Goal: Task Accomplishment & Management: Manage account settings

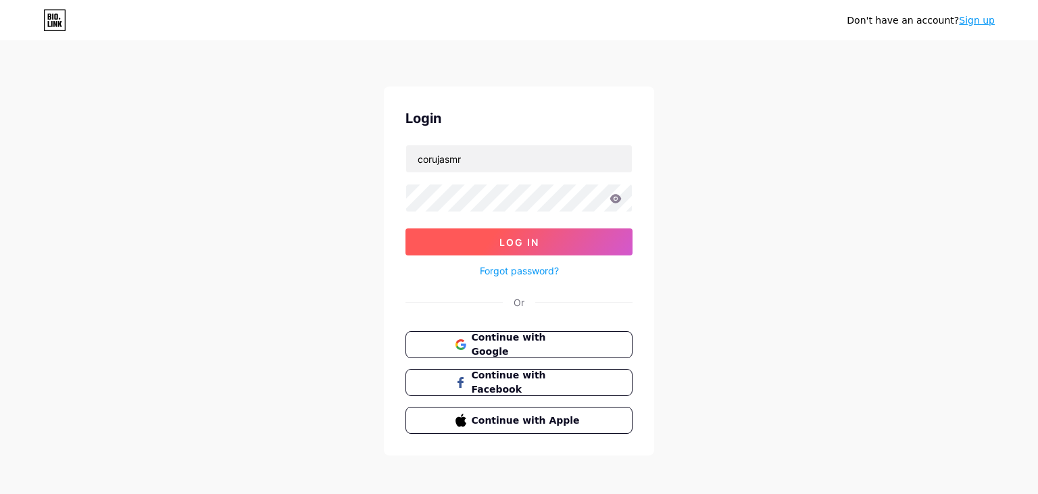
click at [549, 244] on button "Log In" at bounding box center [518, 241] width 227 height 27
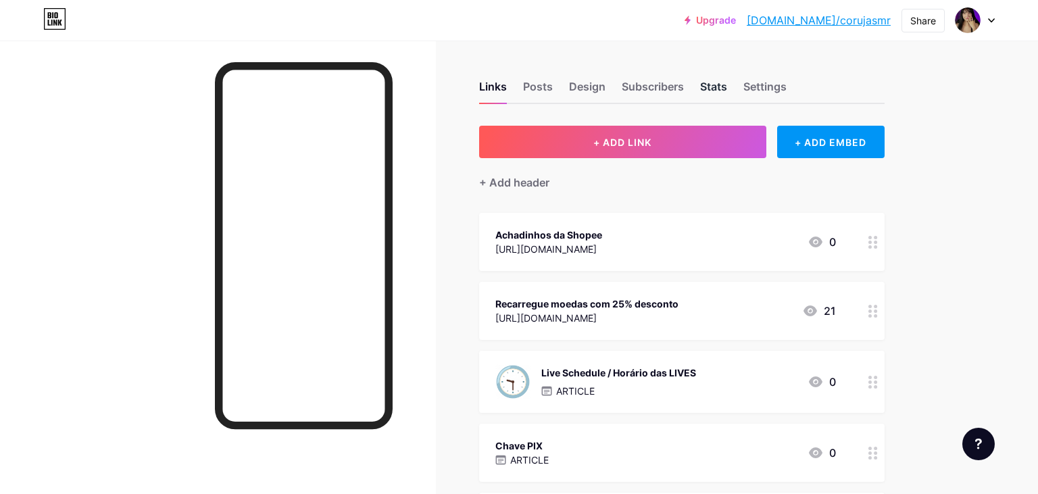
click at [727, 89] on div "Stats" at bounding box center [713, 90] width 27 height 24
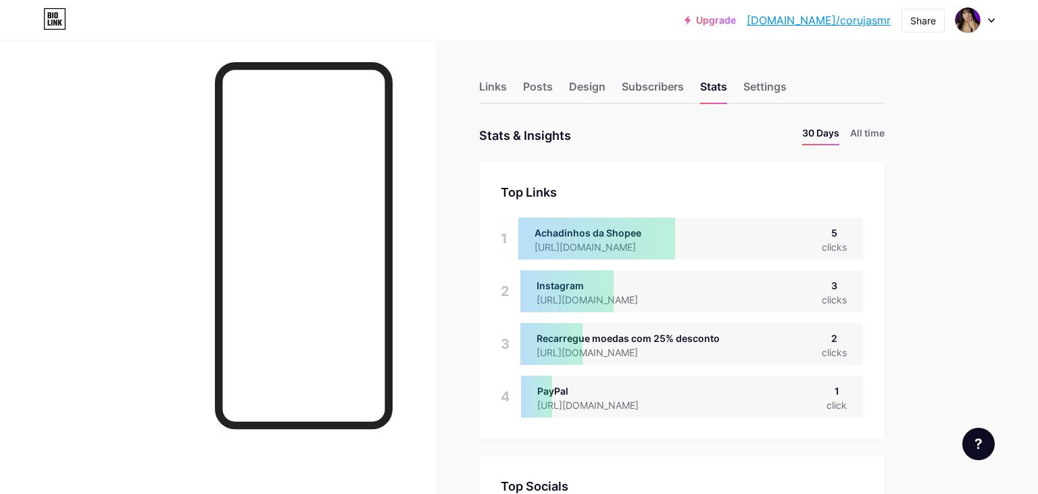
click at [847, 136] on ul "30 Days All time" at bounding box center [837, 136] width 93 height 20
click at [855, 136] on li "All time" at bounding box center [867, 136] width 34 height 20
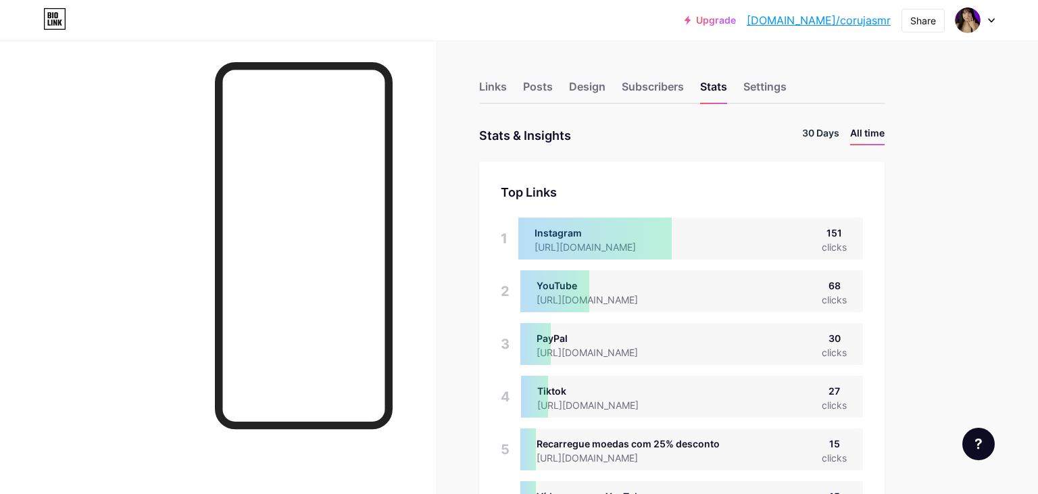
scroll to position [494, 1038]
click at [828, 136] on li "30 Days" at bounding box center [820, 136] width 37 height 20
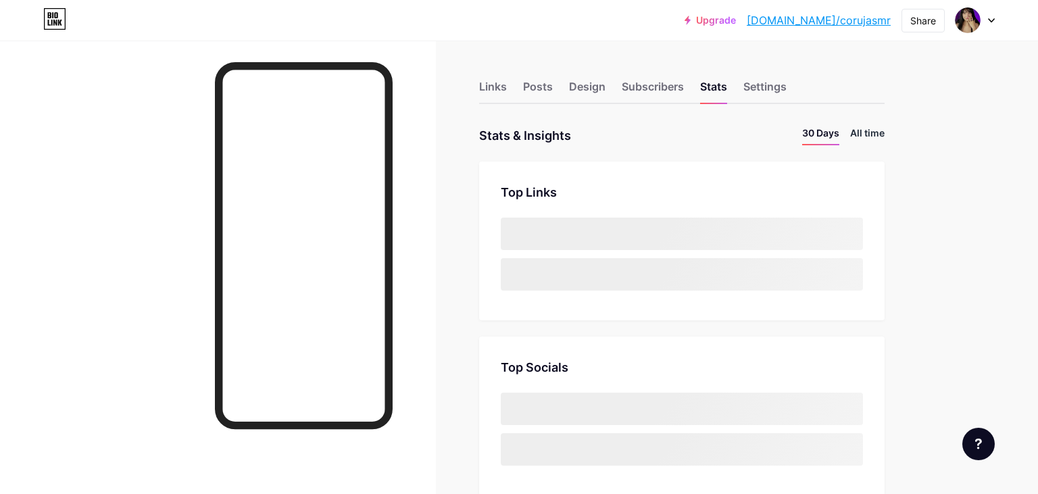
click at [861, 134] on li "All time" at bounding box center [867, 136] width 34 height 20
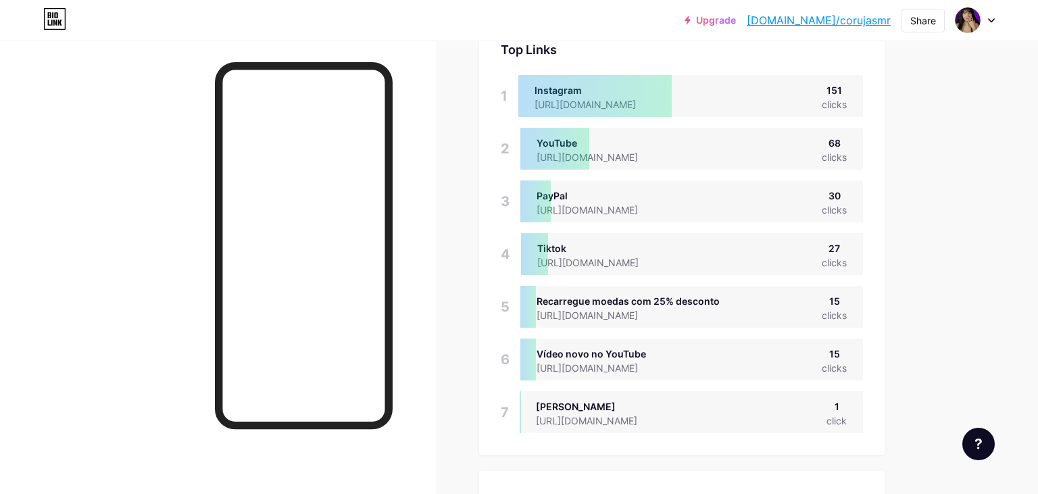
scroll to position [0, 0]
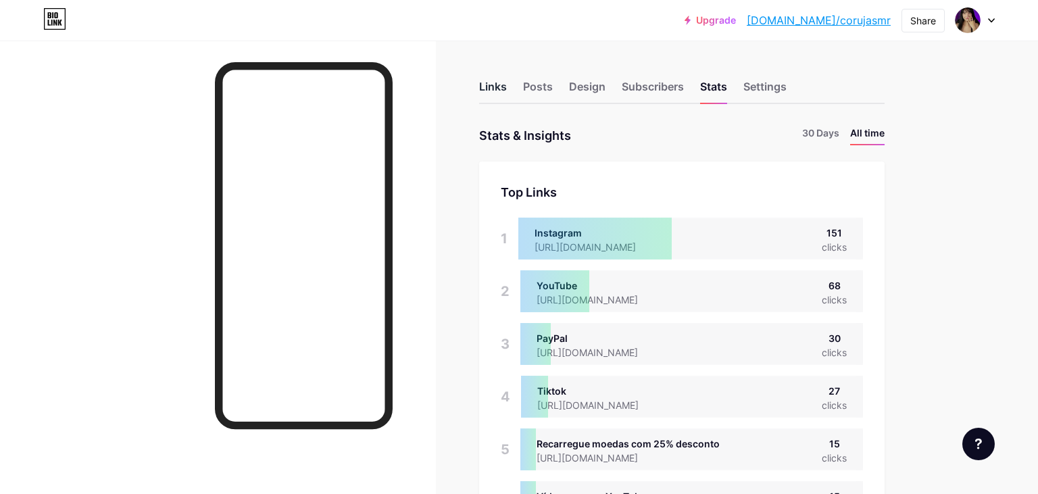
click at [492, 85] on div "Links" at bounding box center [493, 90] width 28 height 24
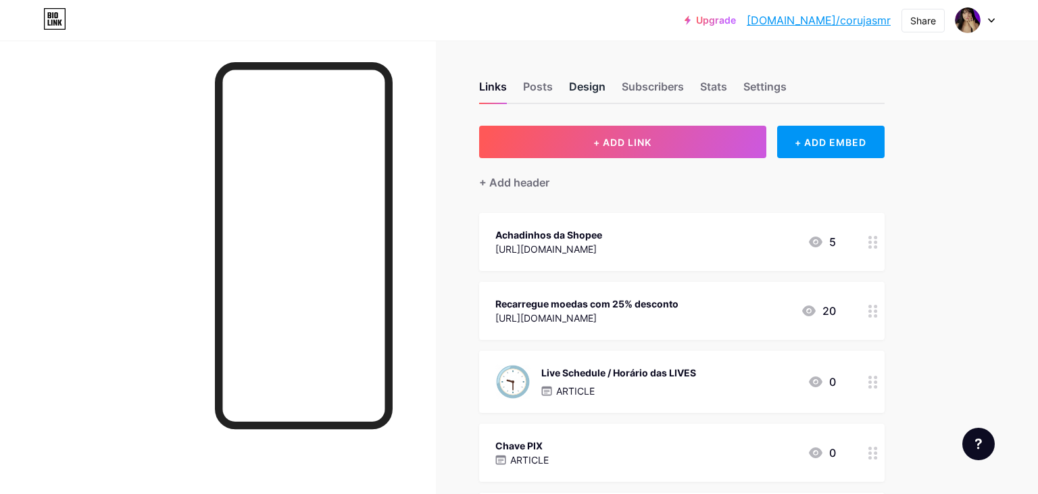
click at [593, 82] on div "Design" at bounding box center [587, 90] width 36 height 24
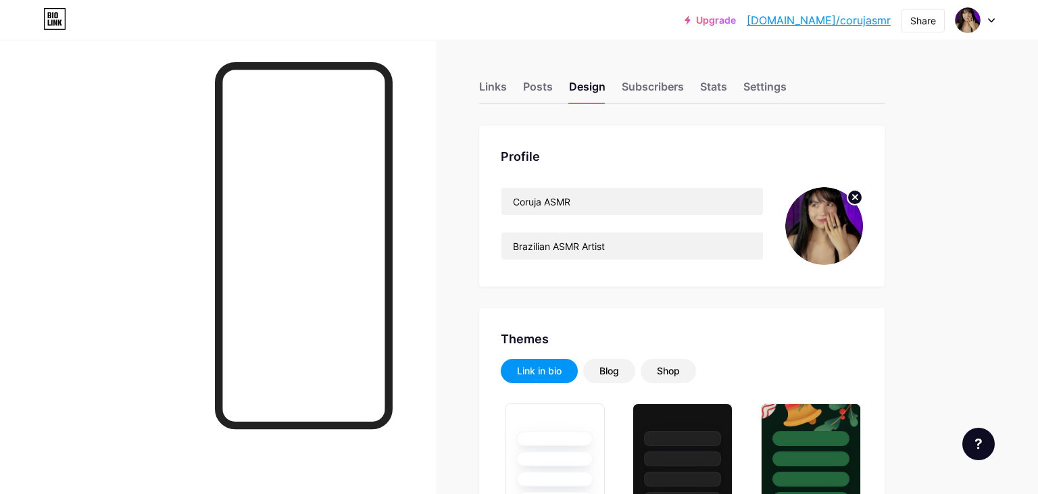
type input "#ad01ef"
type input "#ffffff"
click at [864, 18] on link "[DOMAIN_NAME]/corujasmr" at bounding box center [819, 20] width 144 height 16
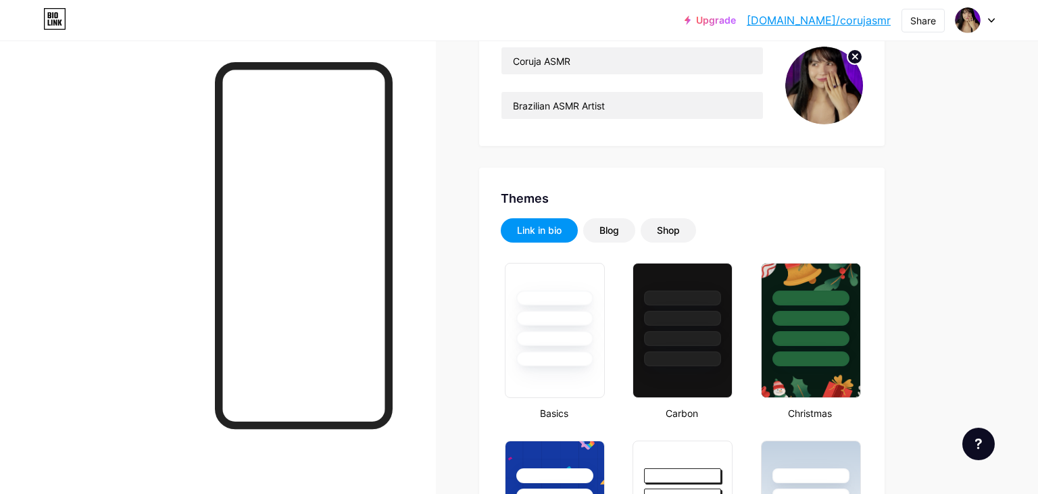
scroll to position [143, 0]
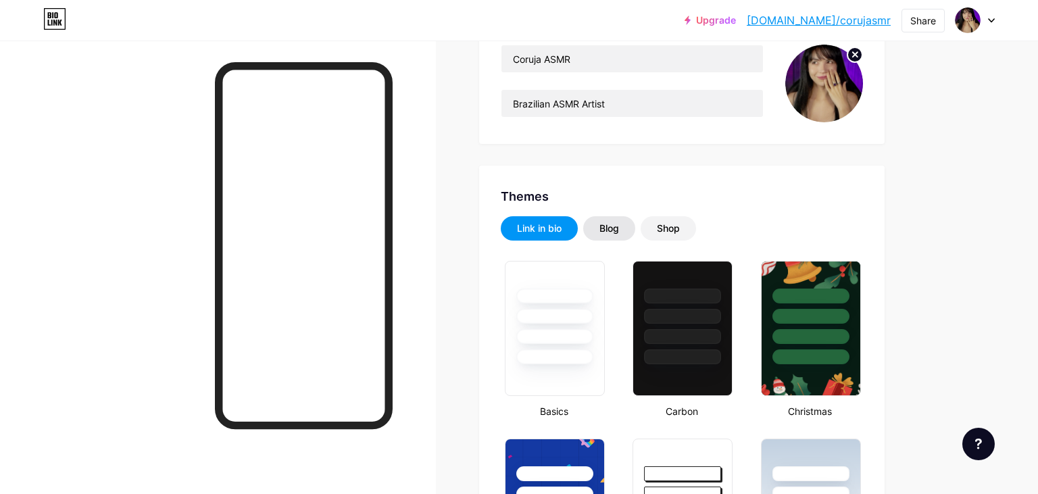
click at [603, 235] on div "Blog" at bounding box center [609, 228] width 52 height 24
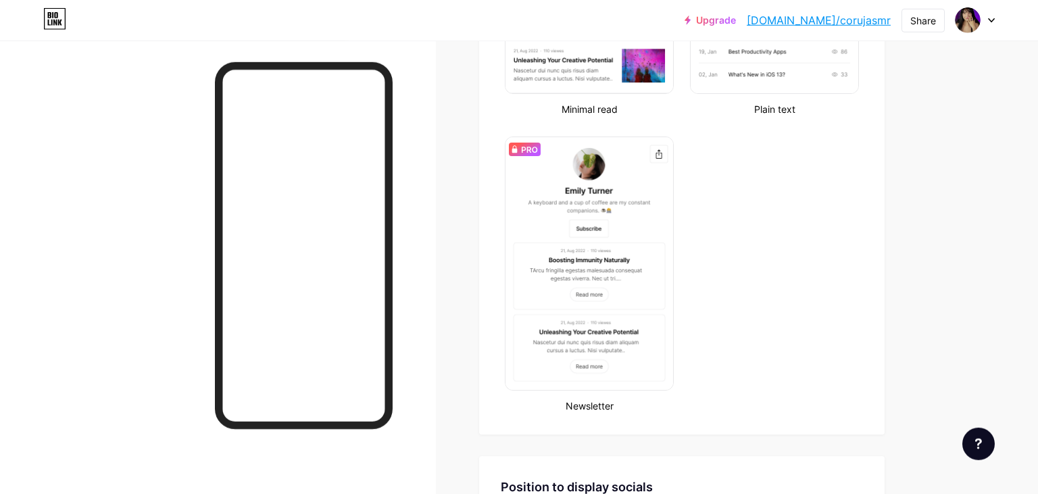
scroll to position [214, 0]
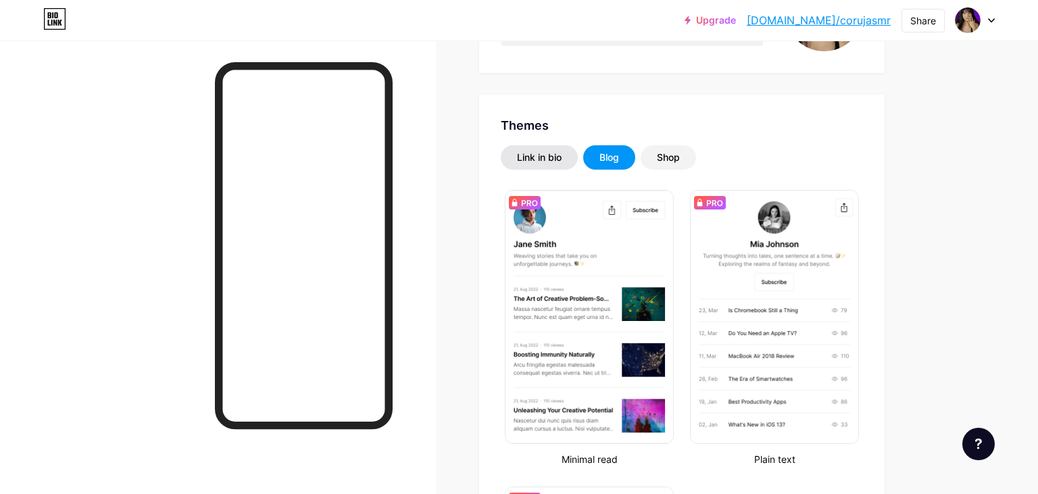
click at [555, 151] on div "Link in bio" at bounding box center [539, 158] width 45 height 14
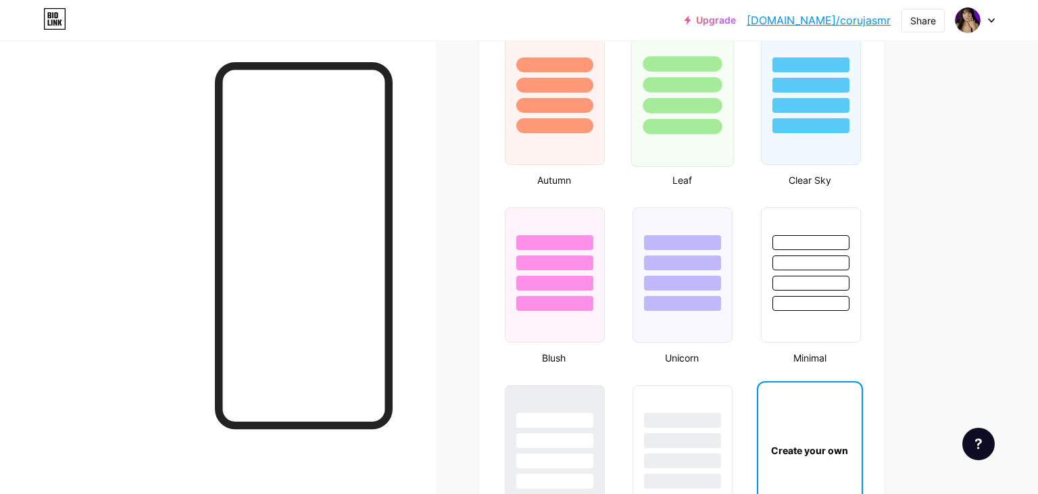
scroll to position [1284, 0]
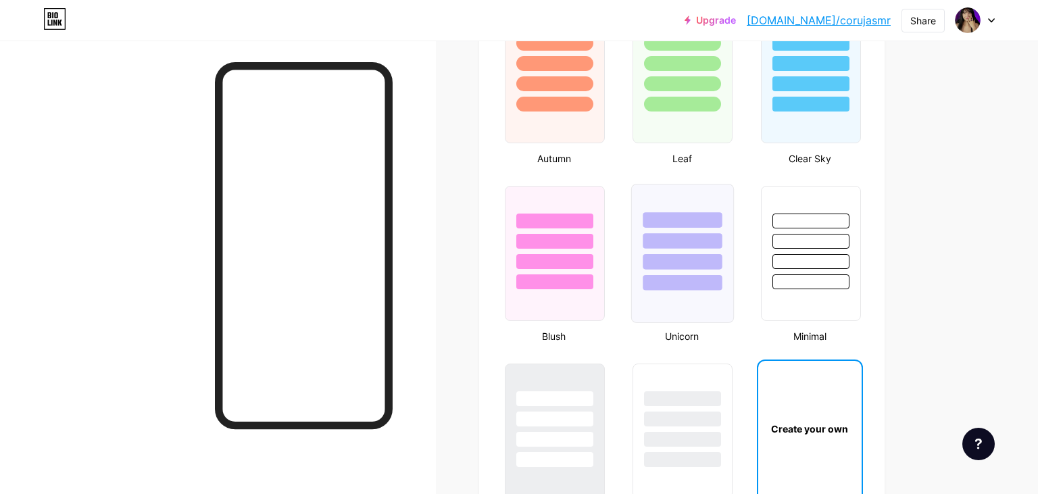
click at [668, 216] on div at bounding box center [682, 220] width 79 height 16
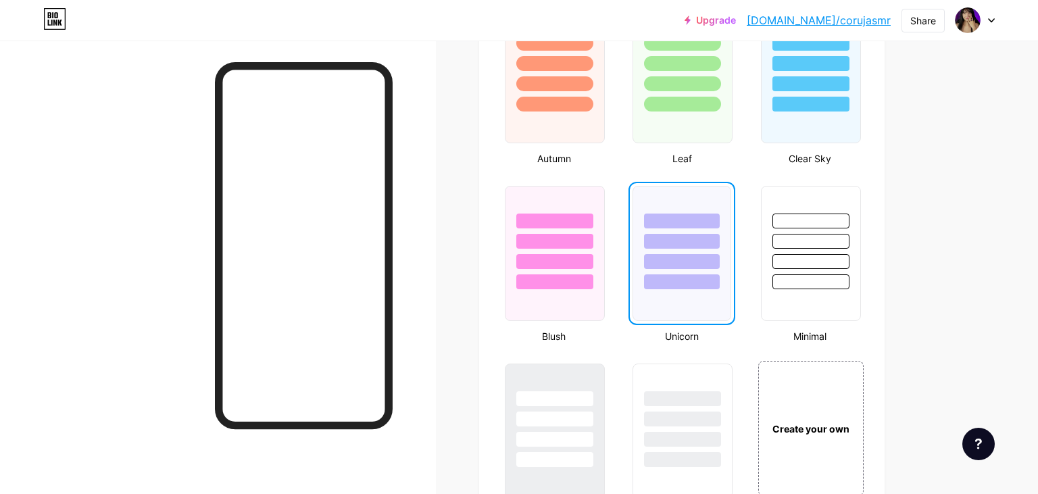
click at [680, 224] on div at bounding box center [681, 221] width 75 height 15
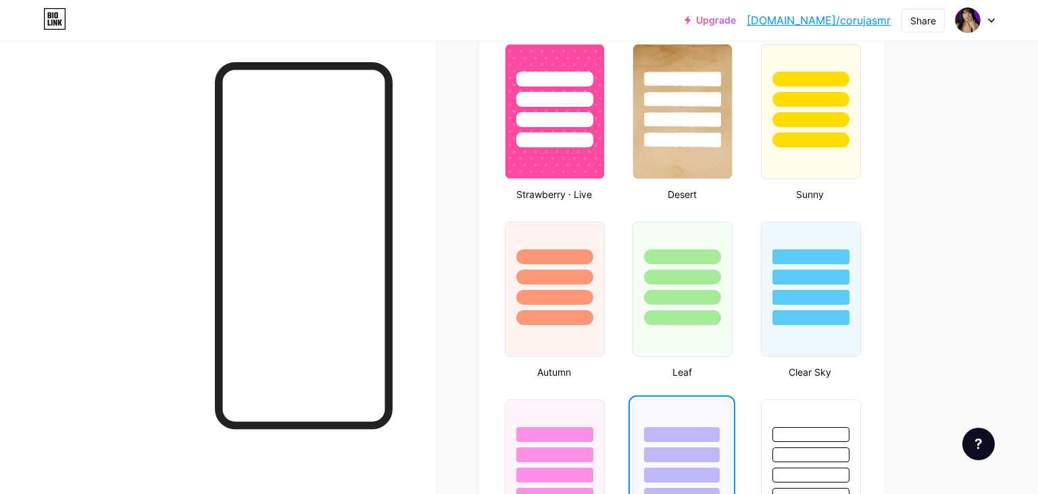
scroll to position [1498, 0]
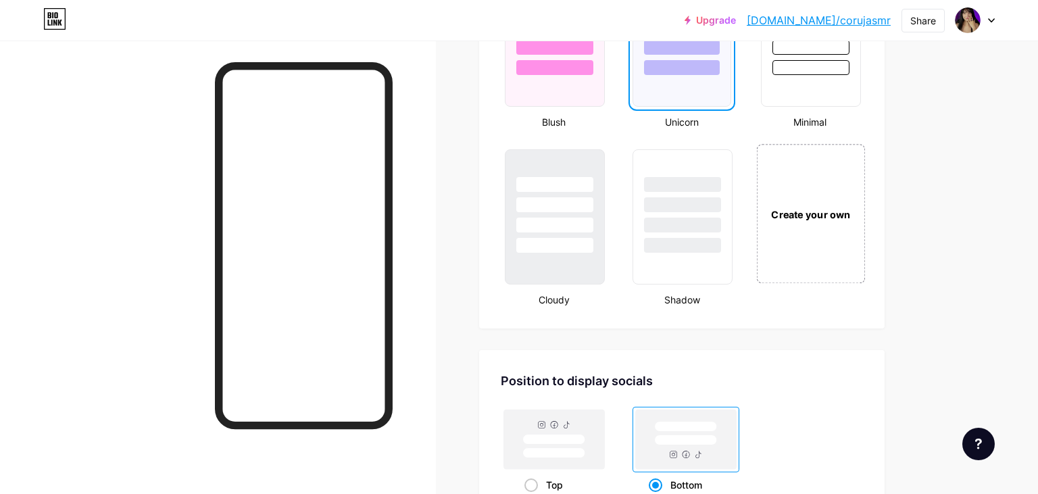
click at [795, 218] on div "Create your own" at bounding box center [810, 213] width 109 height 139
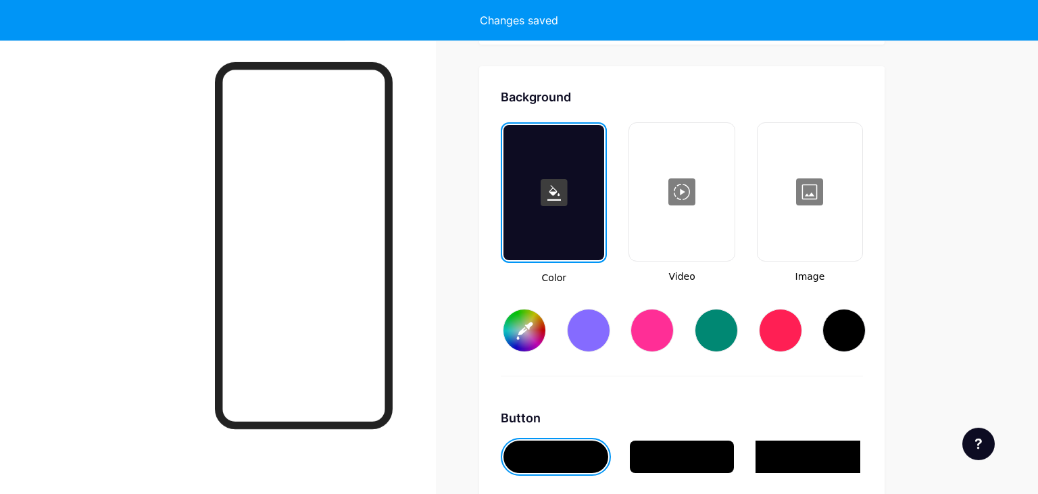
scroll to position [1789, 0]
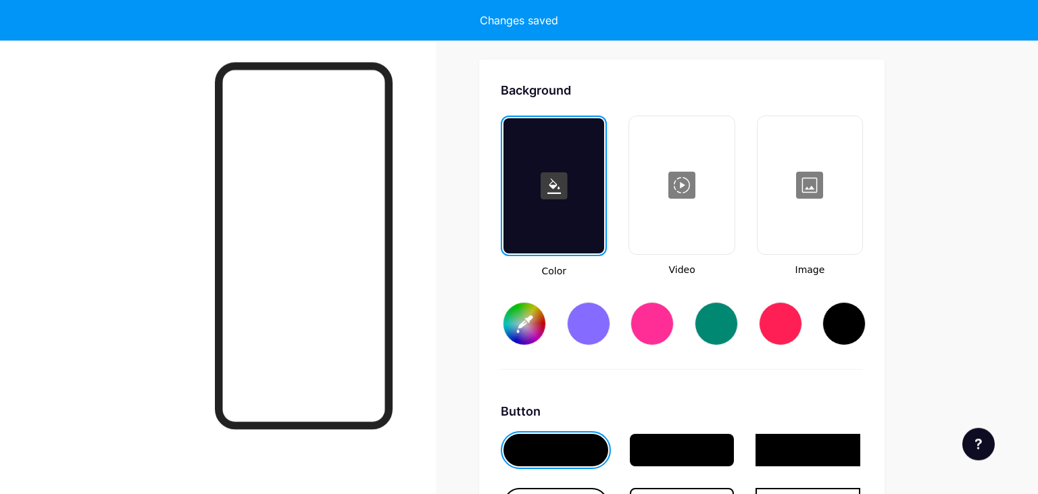
type input "#ffffff"
type input "#000000"
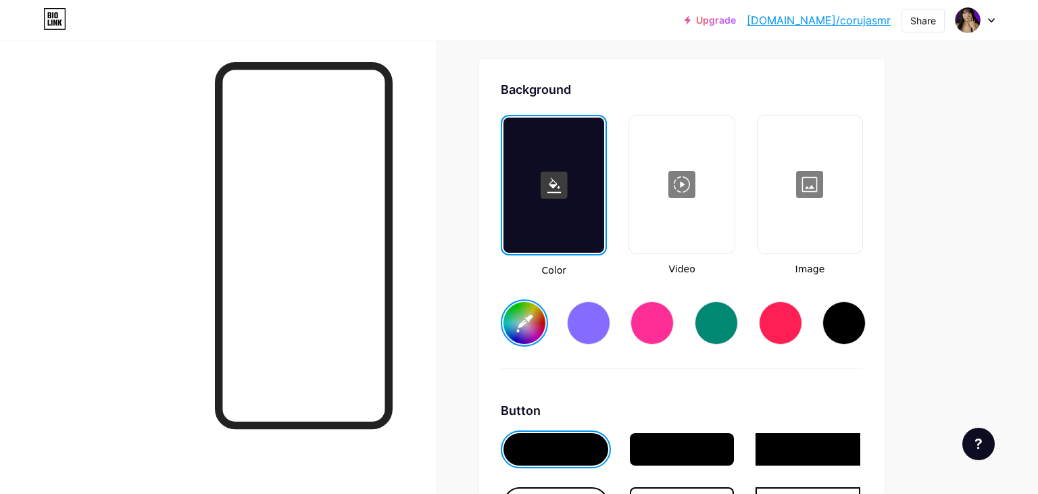
click at [792, 191] on div at bounding box center [810, 184] width 102 height 135
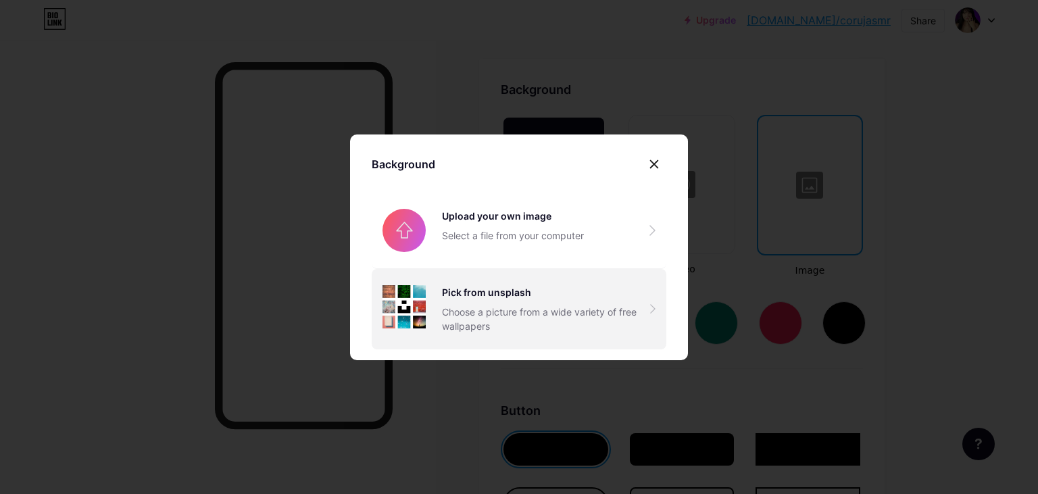
click at [588, 299] on div "Pick from unsplash" at bounding box center [546, 292] width 208 height 14
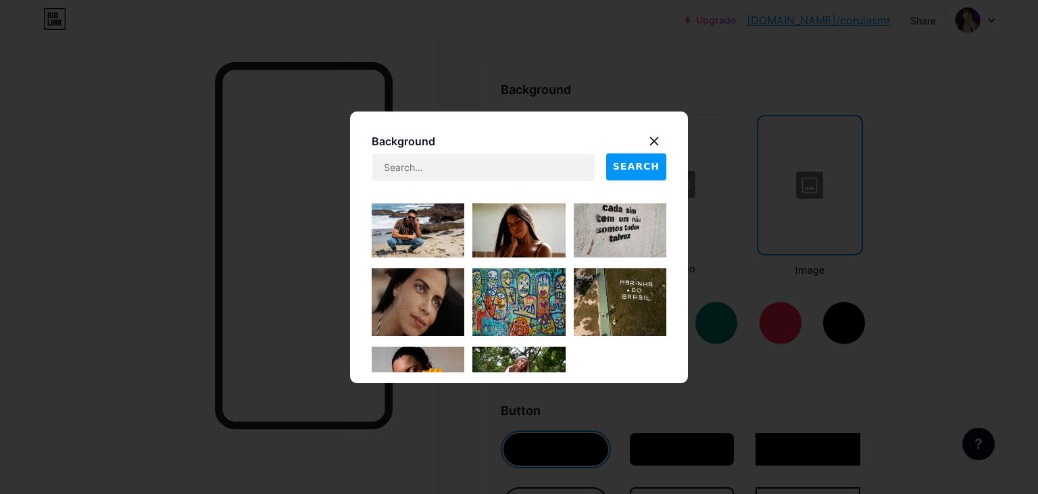
scroll to position [350, 0]
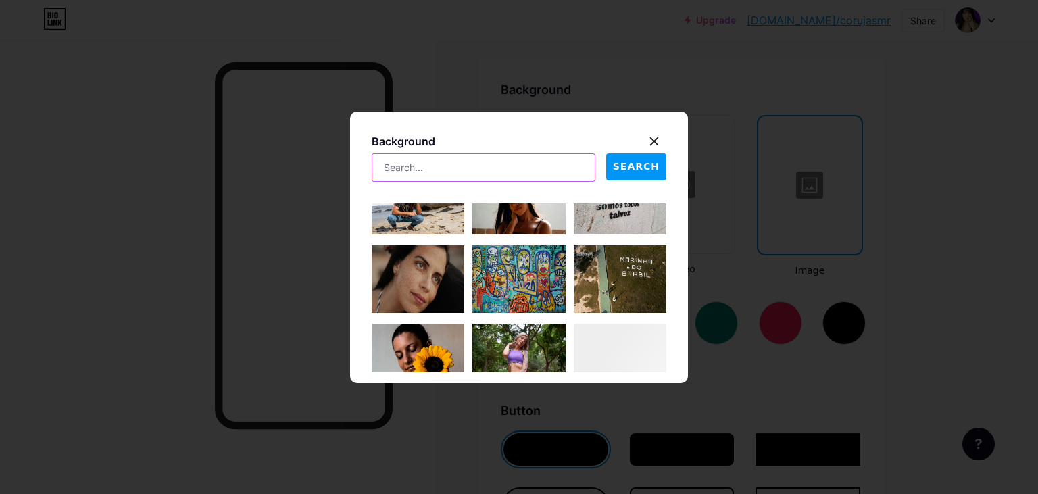
click at [545, 161] on input "text" at bounding box center [483, 167] width 222 height 27
type input "stars"
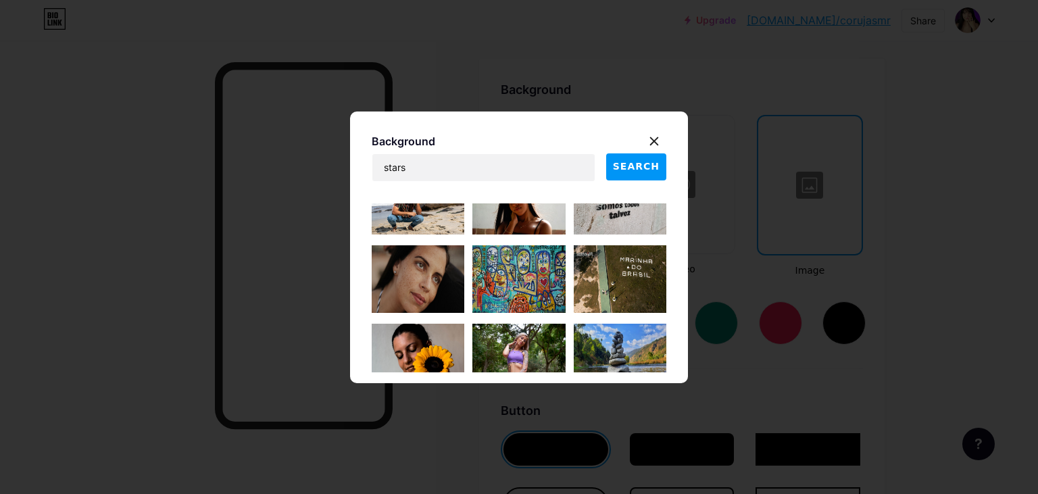
click at [641, 170] on span "SEARCH" at bounding box center [636, 166] width 47 height 14
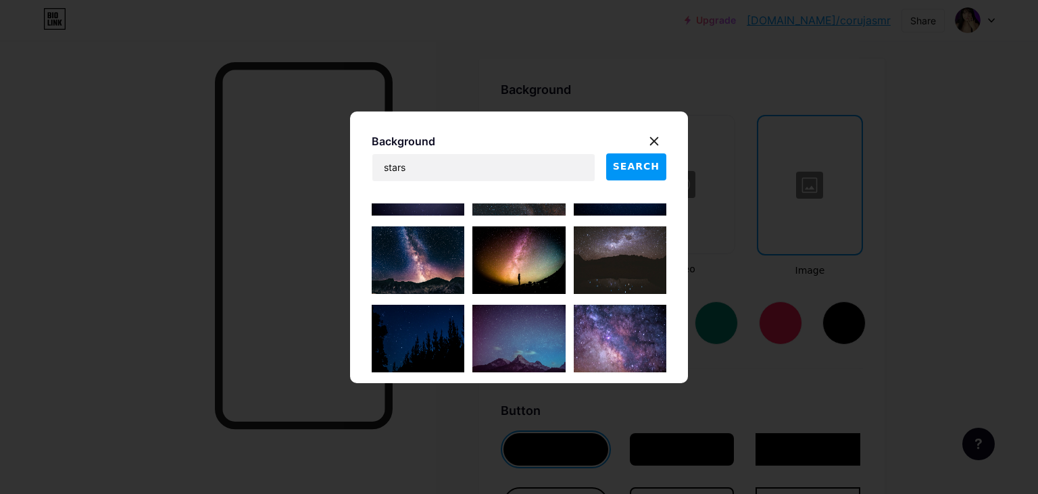
scroll to position [578, 0]
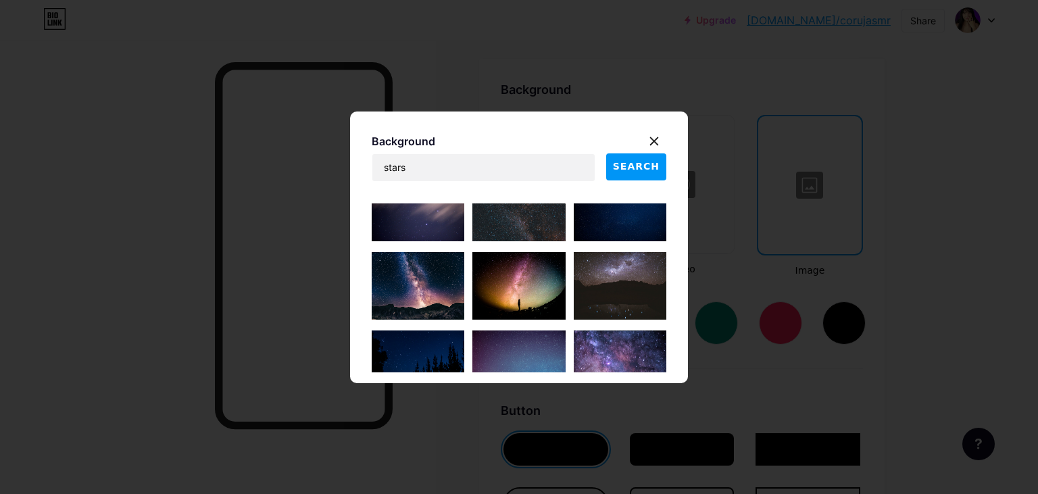
click at [626, 347] on img at bounding box center [620, 364] width 93 height 68
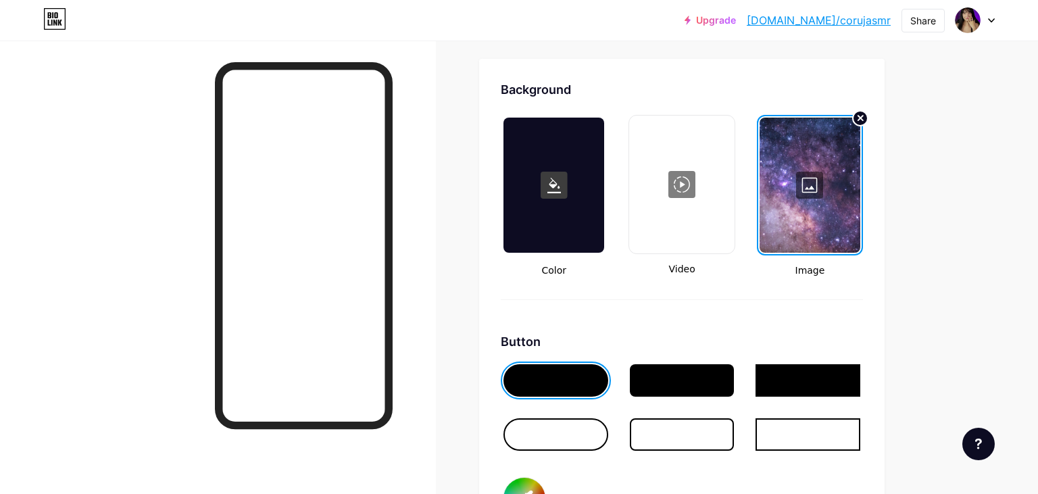
click at [827, 185] on div at bounding box center [809, 185] width 101 height 135
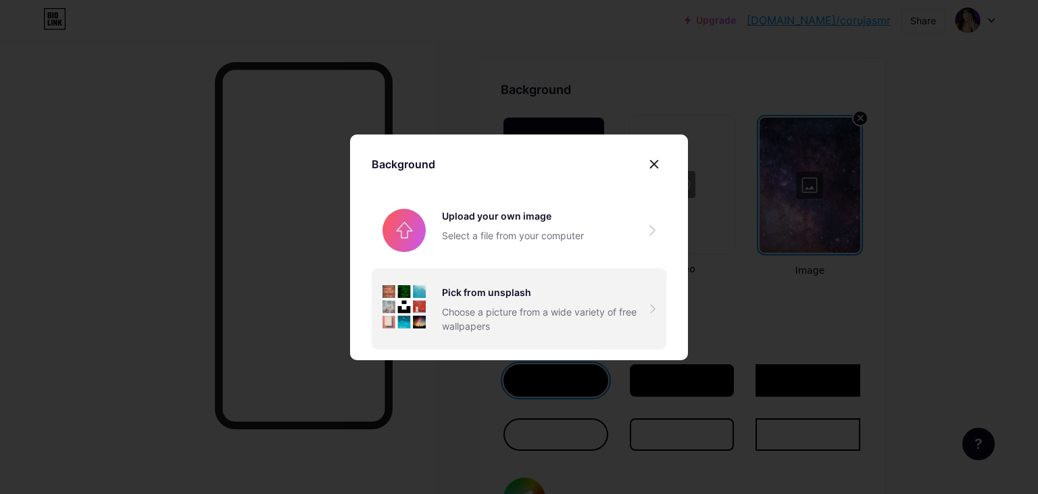
click at [541, 314] on div "Choose a picture from a wide variety of free wallpapers" at bounding box center [546, 319] width 208 height 28
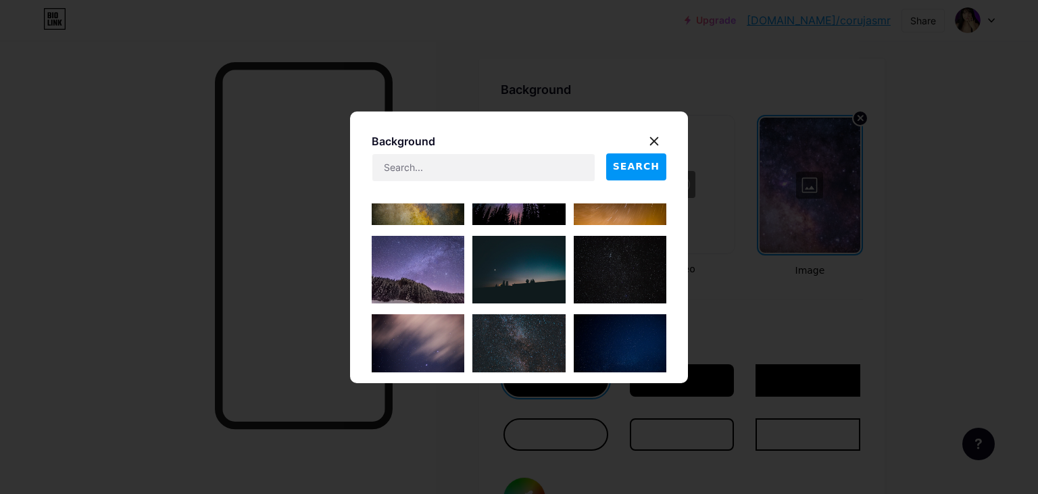
scroll to position [0, 0]
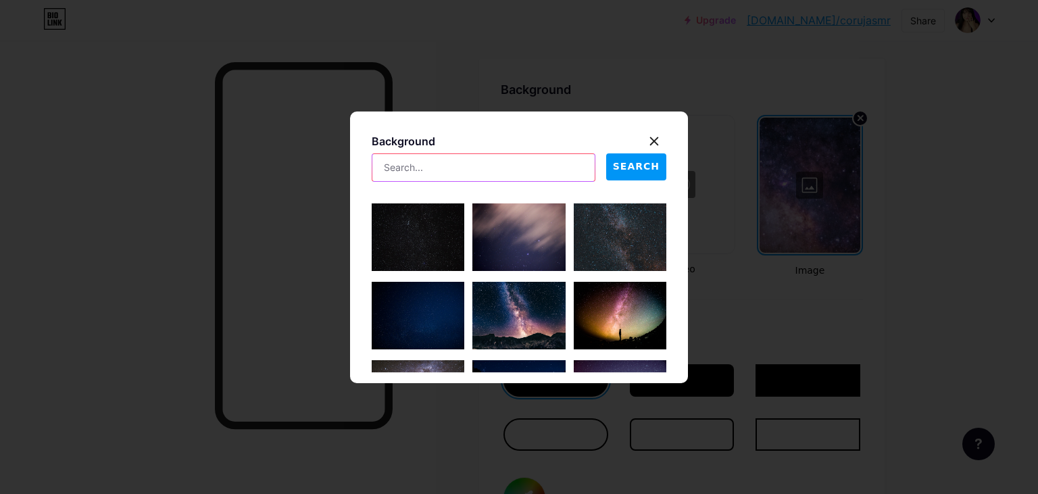
click at [503, 160] on input "text" at bounding box center [483, 167] width 222 height 27
type input "purple"
click at [636, 174] on button "SEARCH" at bounding box center [636, 166] width 60 height 27
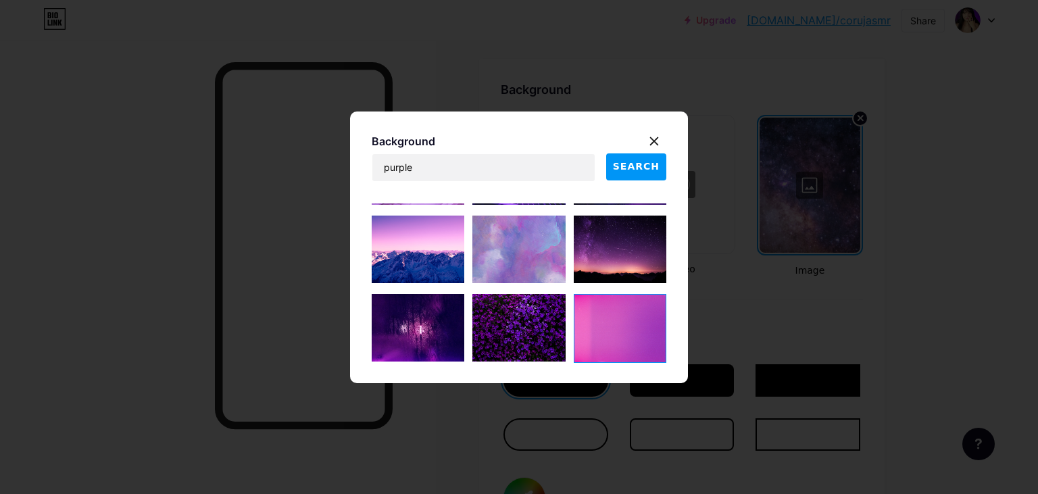
scroll to position [265, 0]
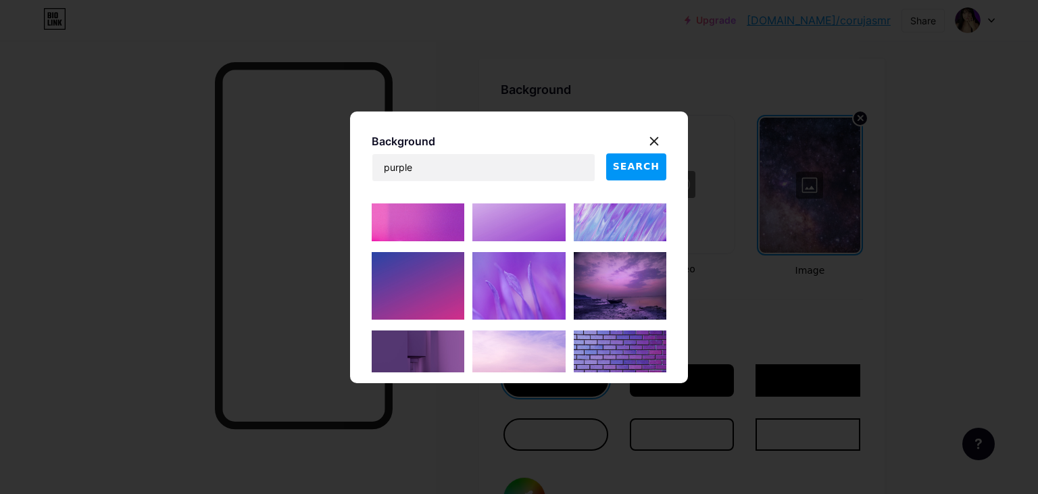
click at [439, 272] on img at bounding box center [418, 286] width 93 height 68
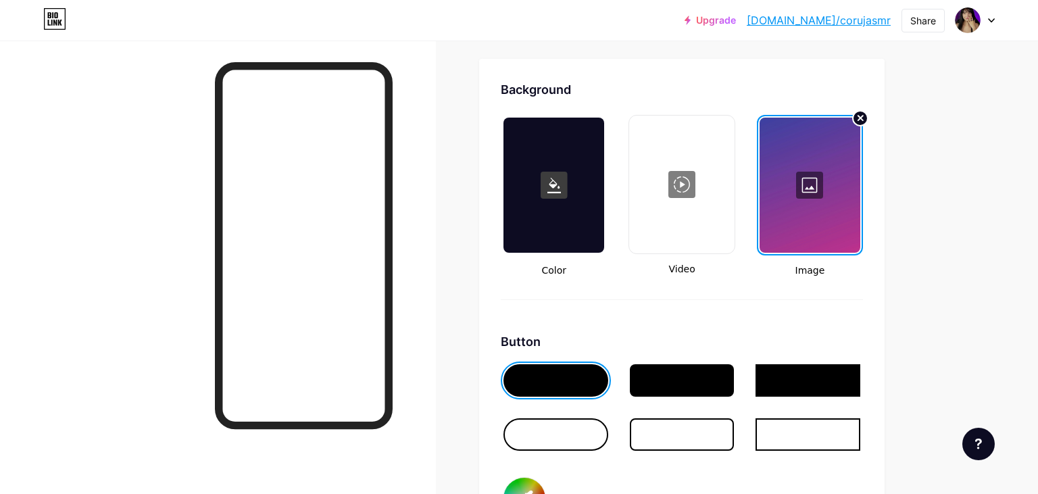
click at [806, 236] on div at bounding box center [809, 185] width 101 height 135
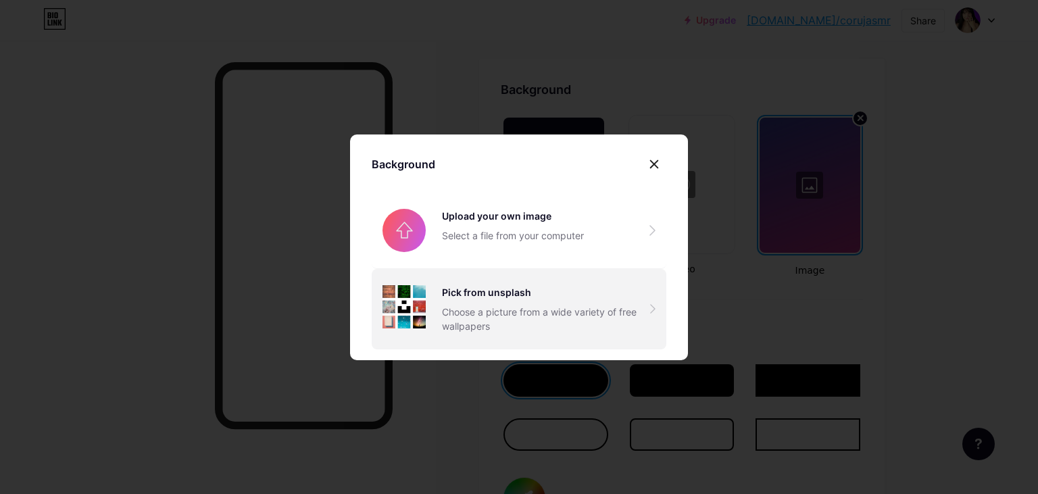
click at [553, 299] on div "Pick from unsplash" at bounding box center [546, 292] width 208 height 14
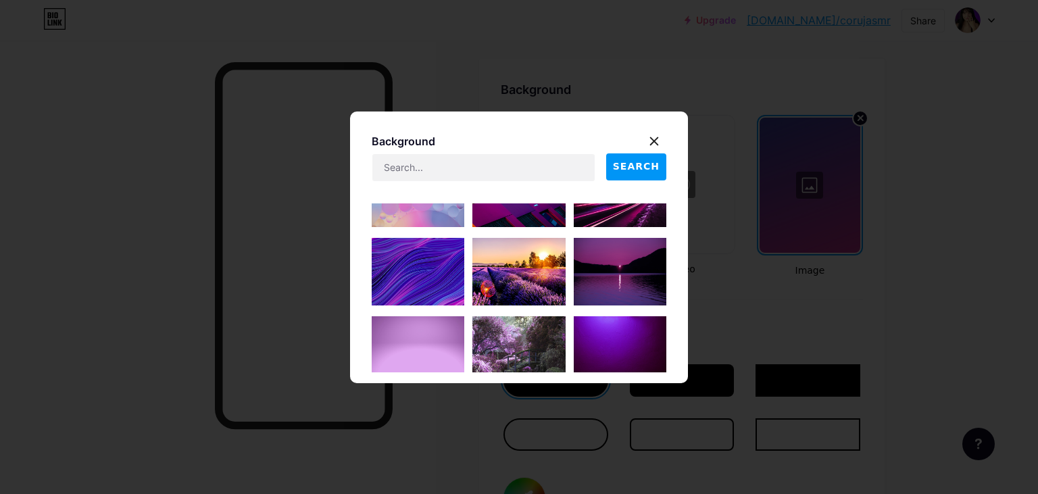
scroll to position [2014, 0]
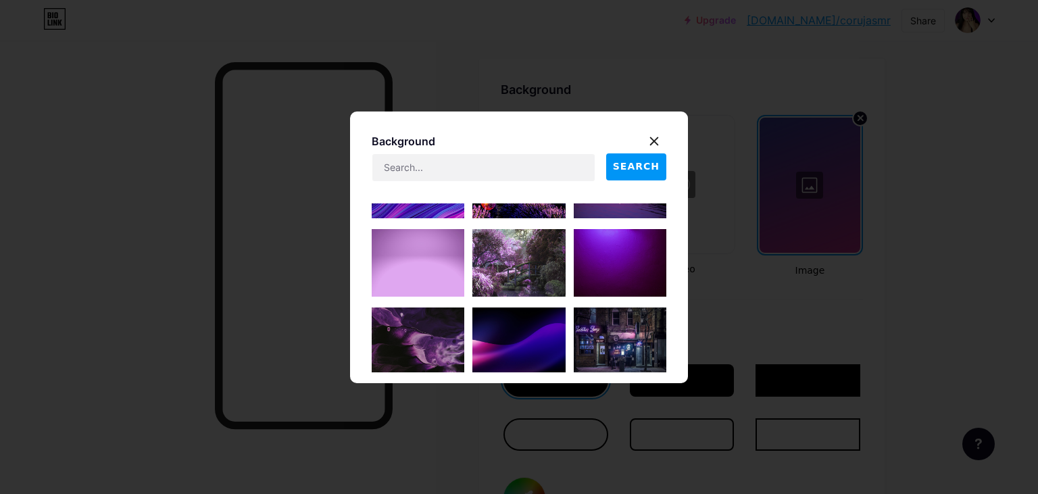
click at [593, 278] on img at bounding box center [620, 263] width 93 height 68
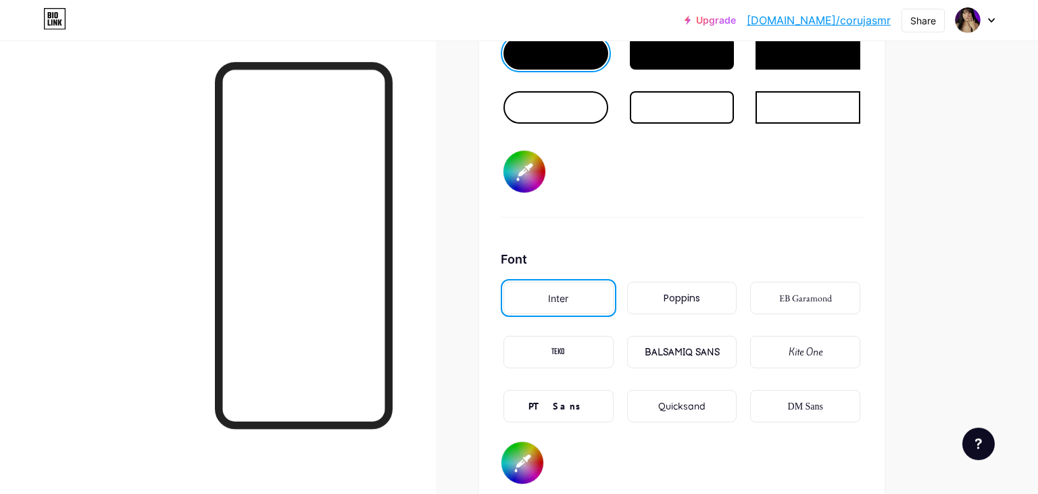
scroll to position [2146, 0]
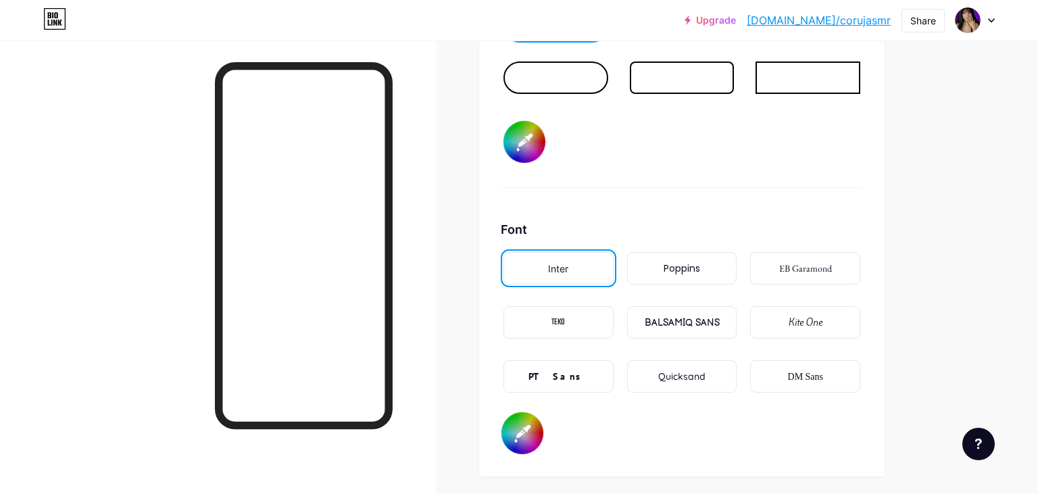
click at [531, 147] on input "#000000" at bounding box center [524, 142] width 42 height 42
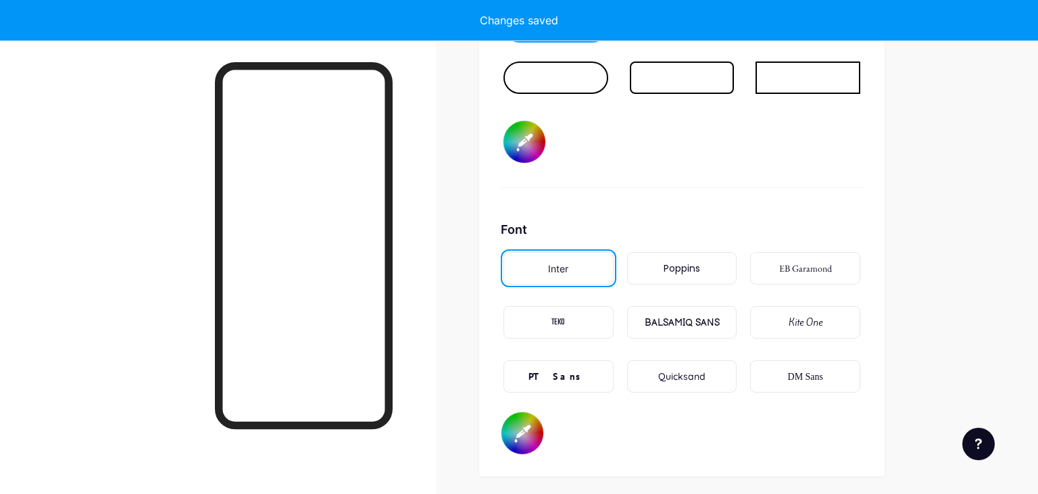
click at [520, 131] on input "#ff00ff" at bounding box center [524, 142] width 42 height 42
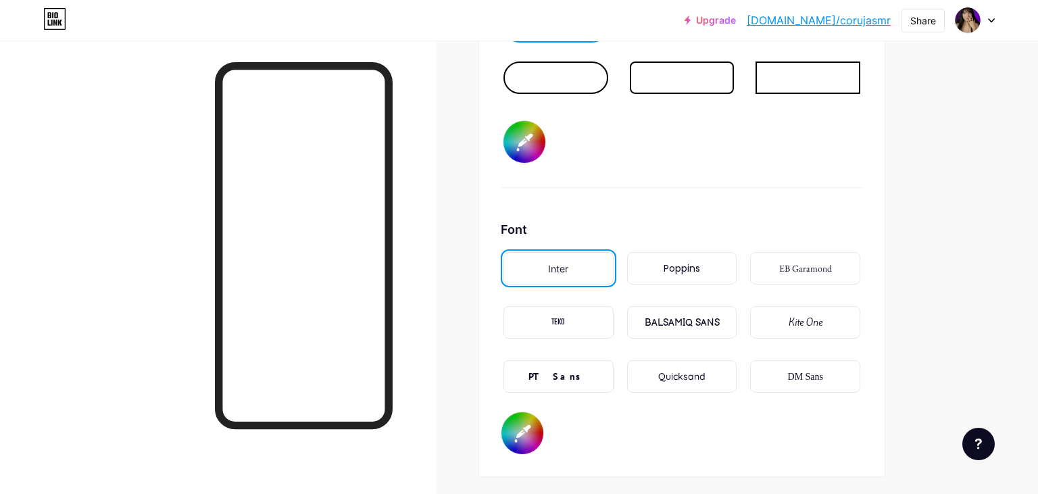
click at [539, 134] on input "#8000ff" at bounding box center [524, 142] width 42 height 42
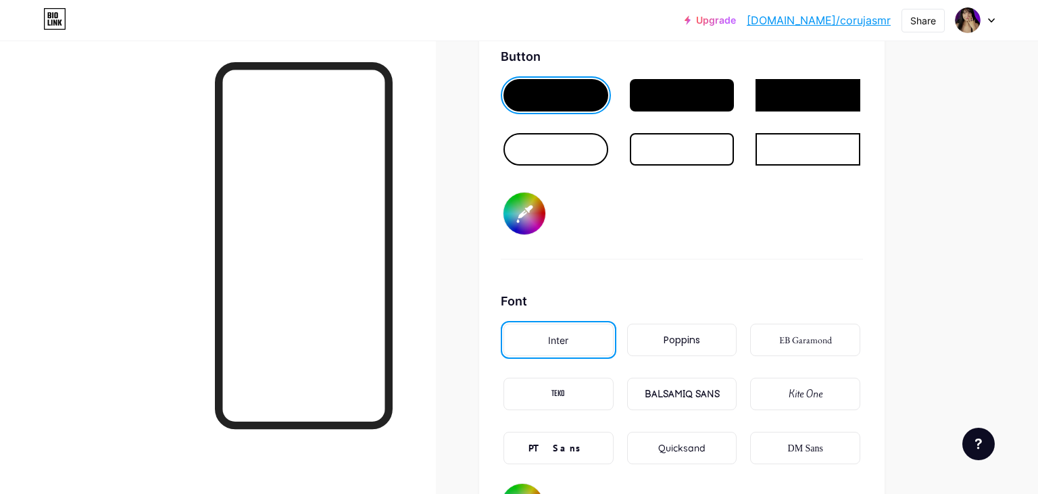
scroll to position [2003, 0]
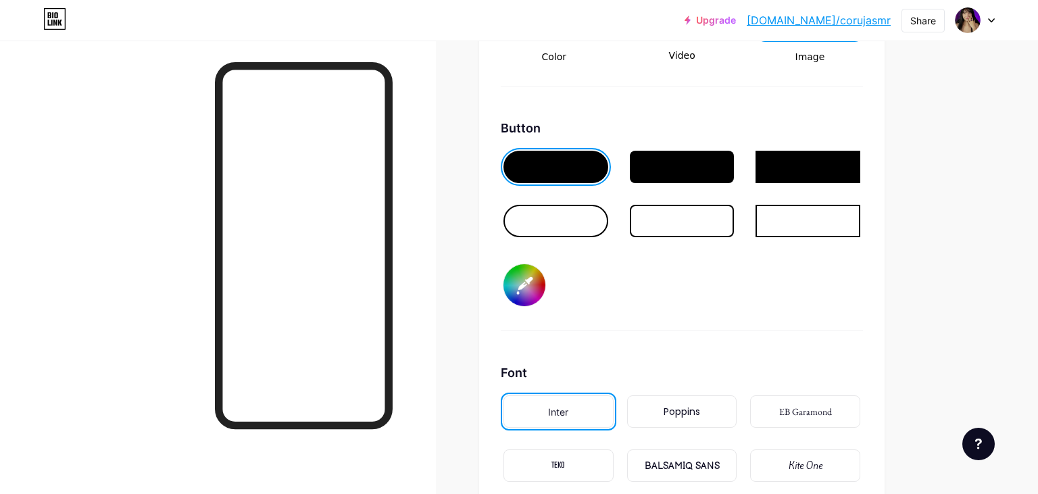
click at [585, 227] on div at bounding box center [555, 221] width 105 height 32
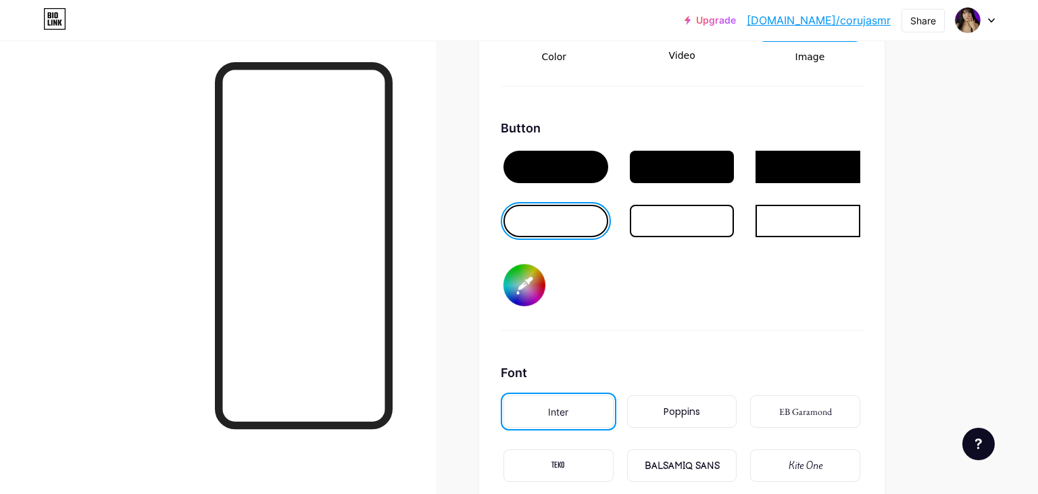
click at [582, 160] on div at bounding box center [555, 167] width 105 height 32
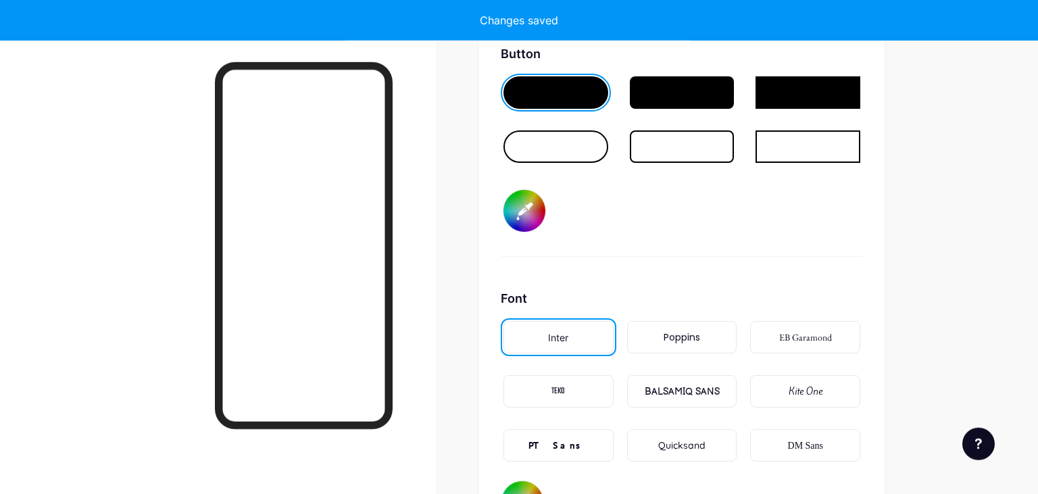
scroll to position [2074, 0]
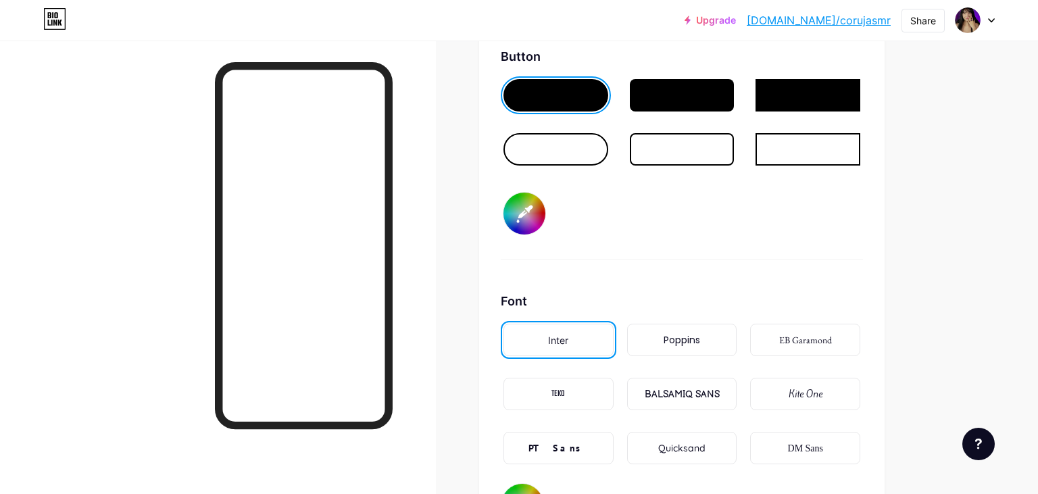
click at [515, 216] on input "#8000ff" at bounding box center [524, 214] width 42 height 42
type input "#8000ff"
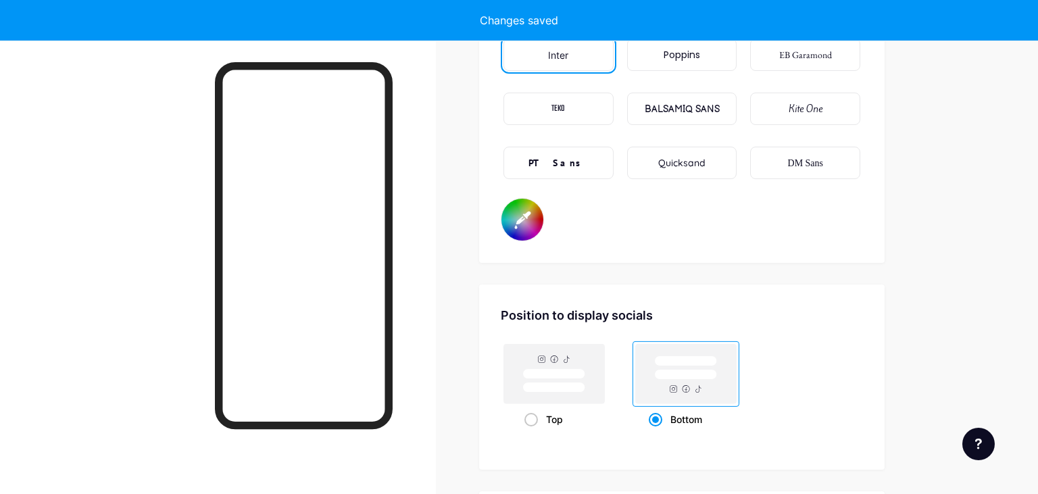
click at [526, 226] on input "#000000" at bounding box center [522, 220] width 42 height 42
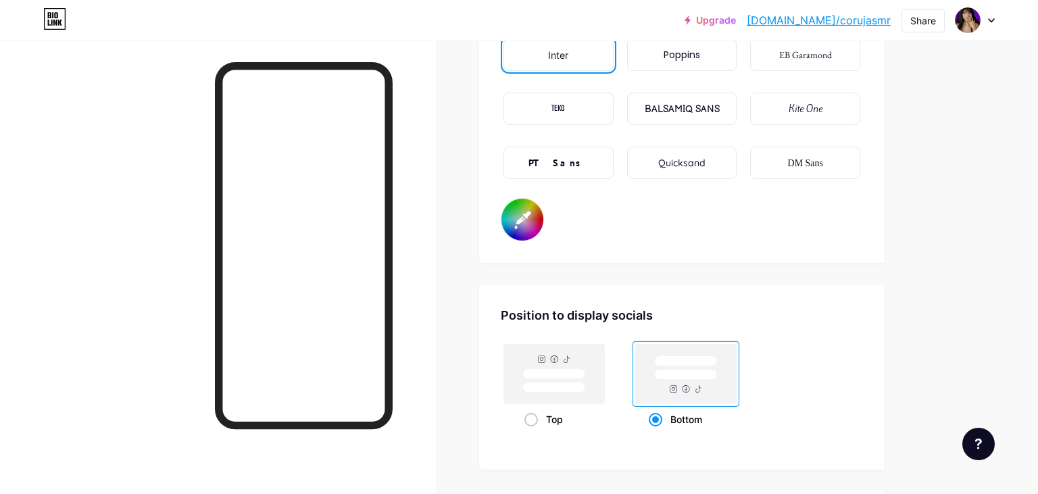
type input "#ffffff"
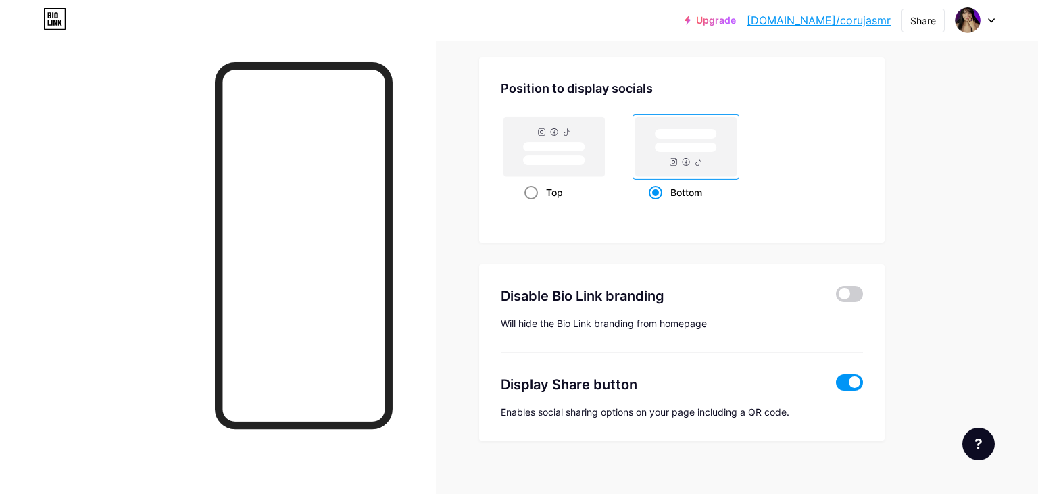
scroll to position [2595, 0]
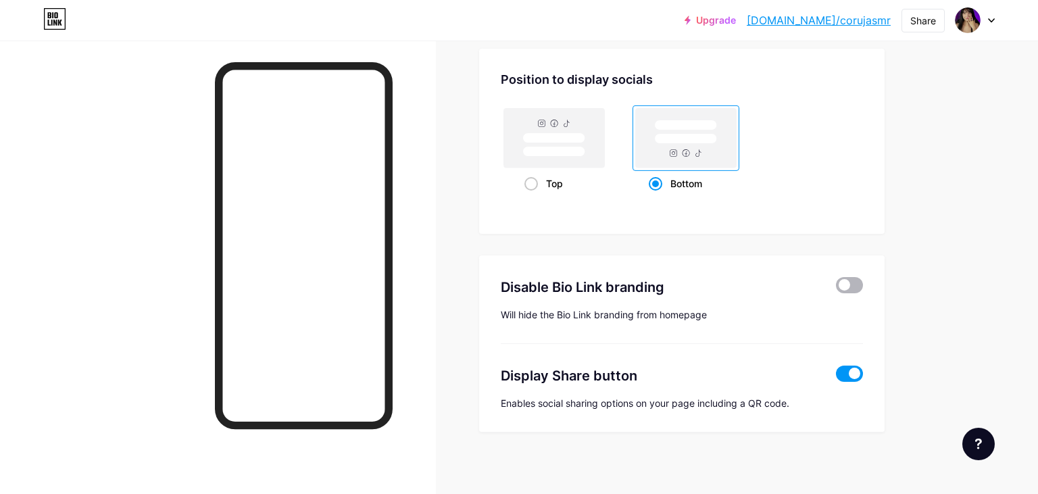
click at [851, 277] on span at bounding box center [849, 285] width 27 height 16
click at [836, 289] on input "checkbox" at bounding box center [836, 289] width 0 height 0
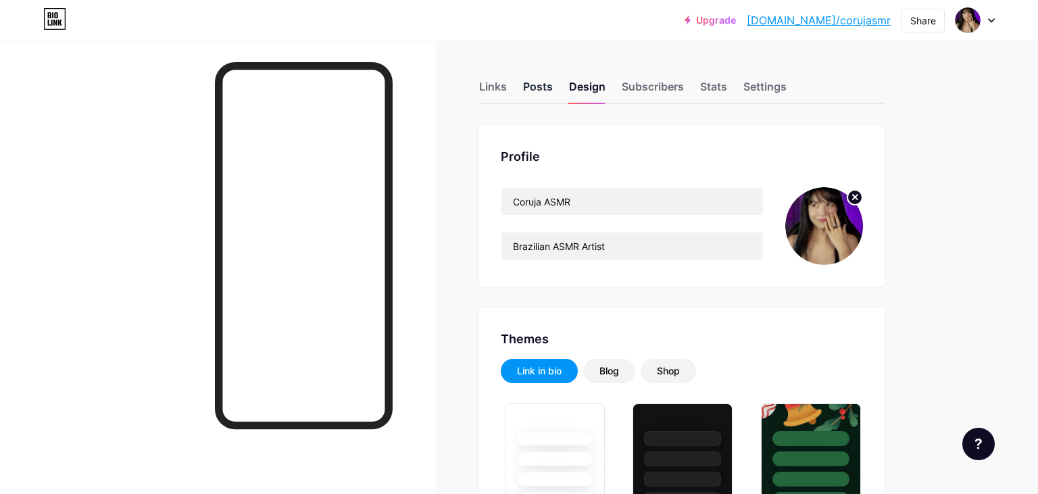
type input "#8000ff"
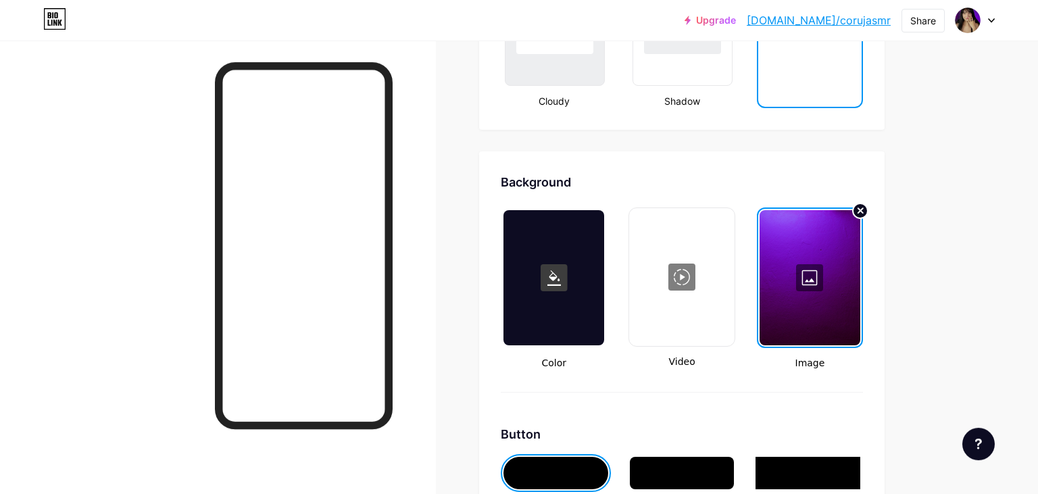
scroll to position [1712, 0]
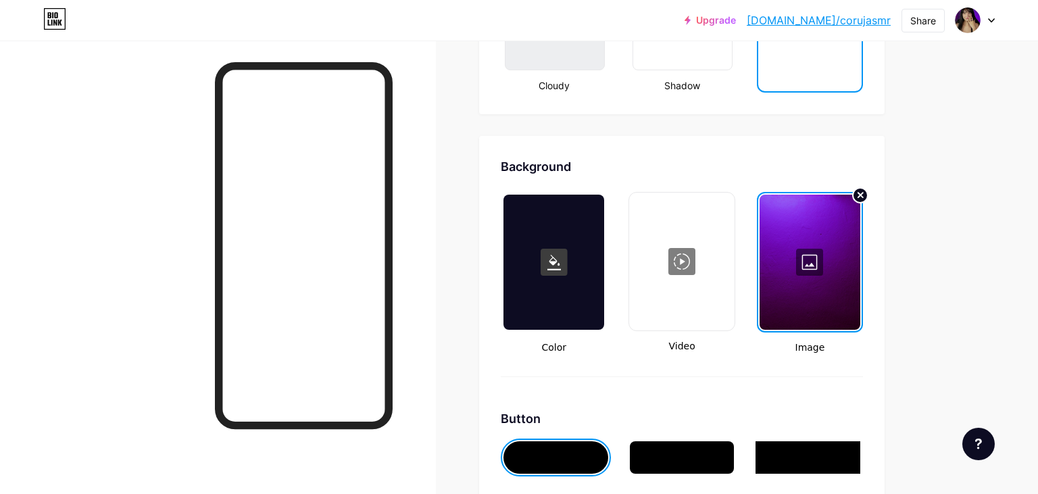
click at [807, 243] on div at bounding box center [809, 262] width 101 height 135
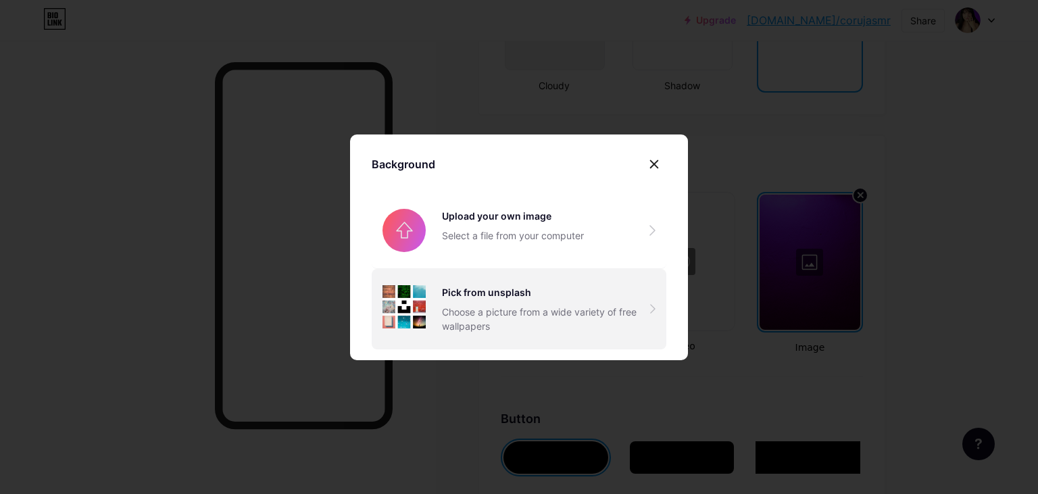
click at [522, 309] on div "Choose a picture from a wide variety of free wallpapers" at bounding box center [546, 319] width 208 height 28
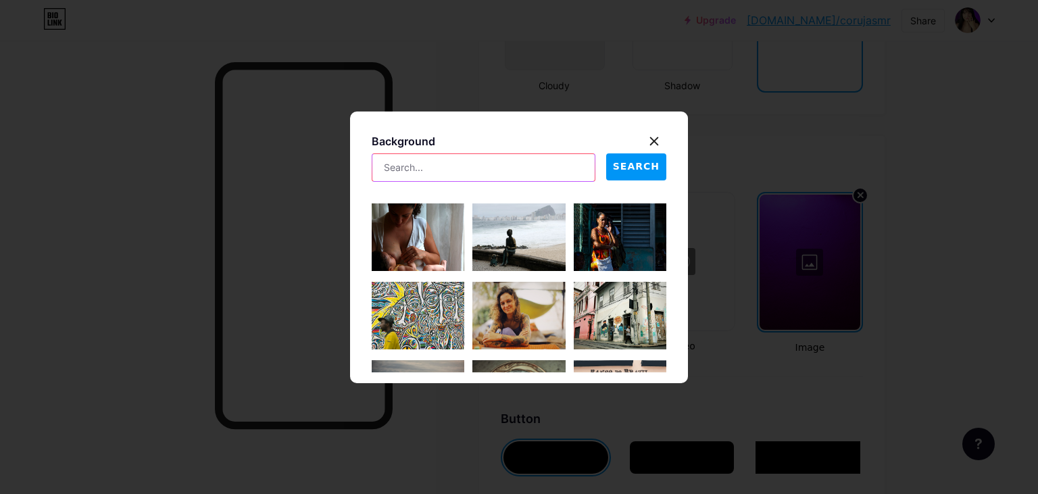
click at [538, 159] on input "text" at bounding box center [483, 167] width 222 height 27
type input "purple galaxy"
click at [646, 174] on button "SEARCH" at bounding box center [636, 166] width 60 height 27
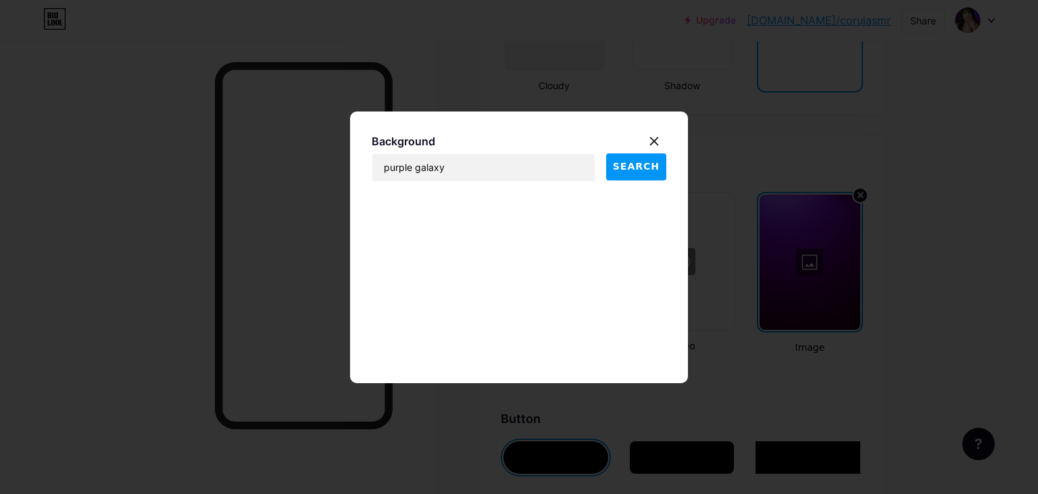
scroll to position [2302, 0]
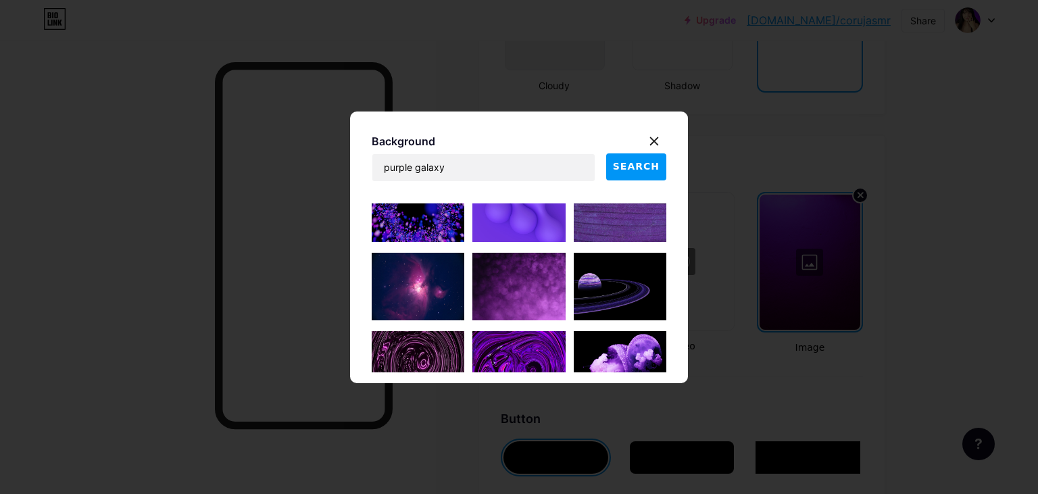
click at [529, 282] on img at bounding box center [518, 287] width 93 height 68
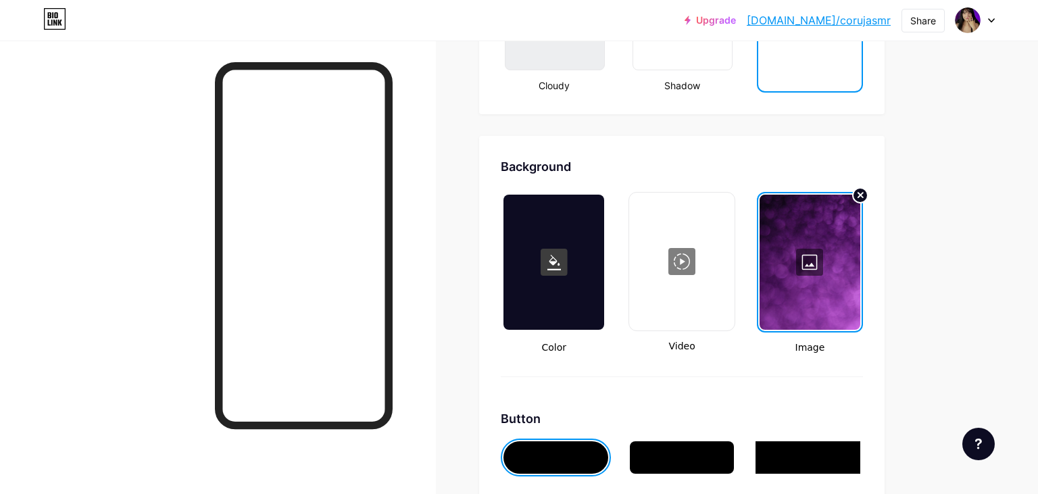
click at [782, 261] on div at bounding box center [809, 262] width 101 height 135
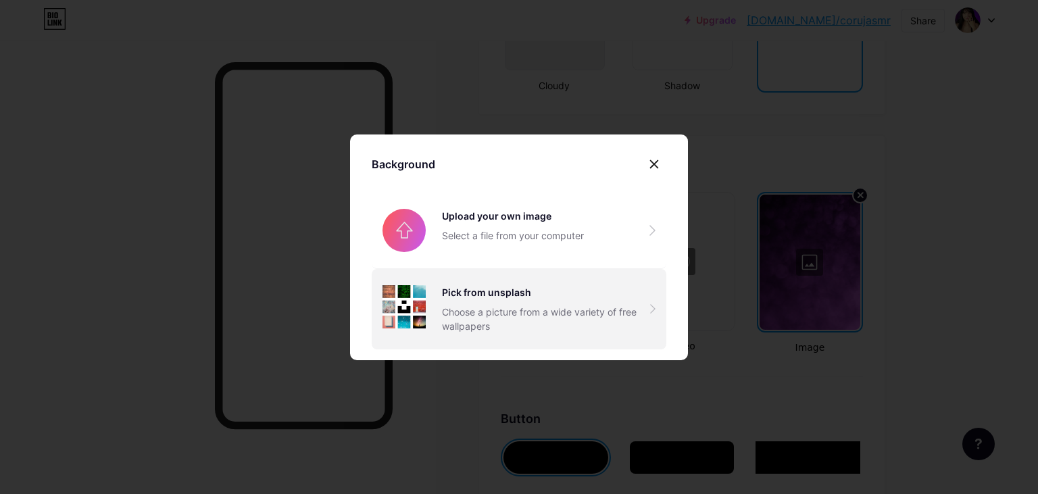
click at [526, 286] on div "Pick from unsplash" at bounding box center [546, 292] width 208 height 14
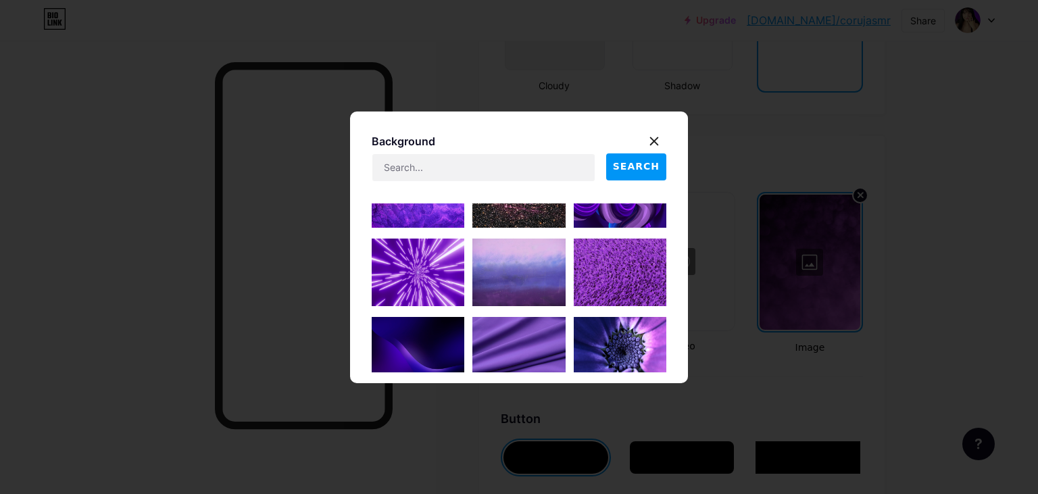
scroll to position [2539, 0]
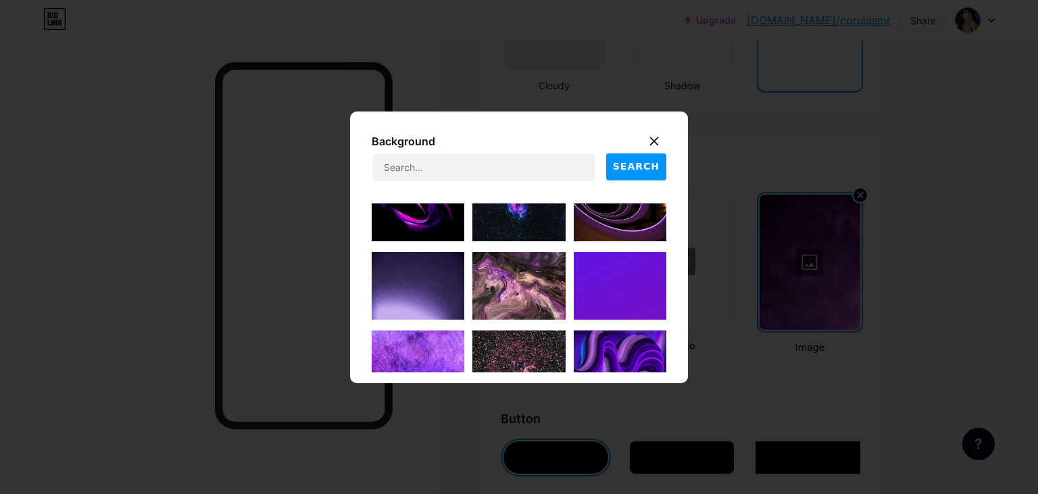
click at [631, 289] on img at bounding box center [620, 286] width 93 height 68
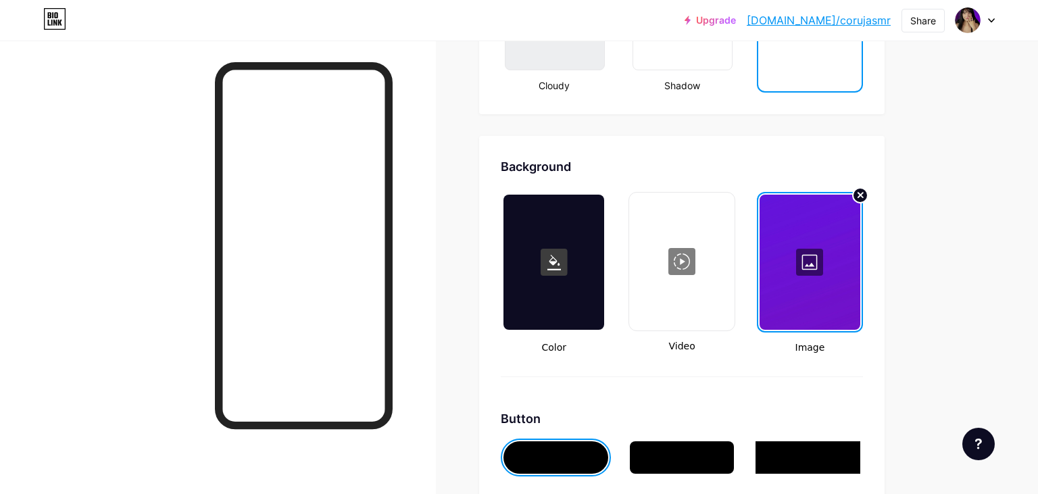
click at [810, 248] on div at bounding box center [809, 262] width 101 height 135
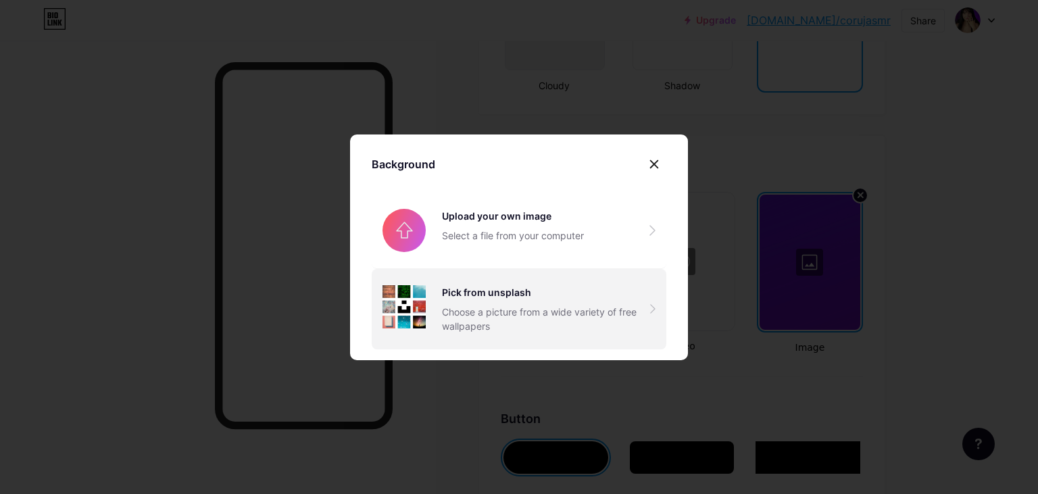
click at [578, 318] on div "Choose a picture from a wide variety of free wallpapers" at bounding box center [546, 319] width 208 height 28
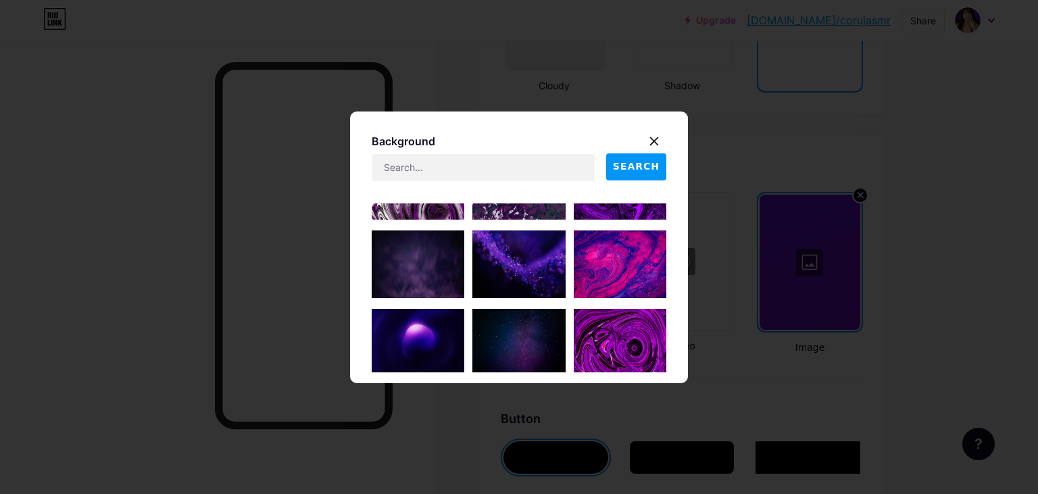
scroll to position [4816, 0]
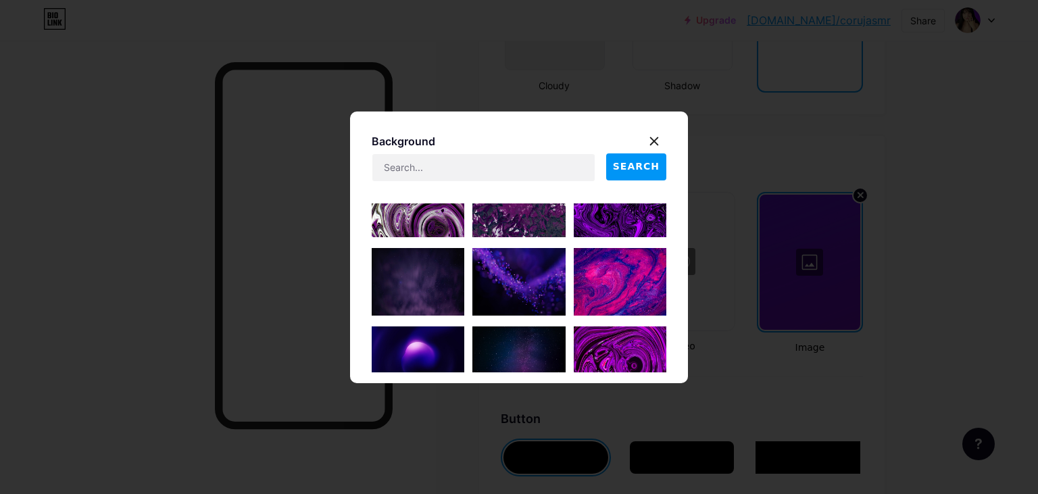
click at [440, 332] on img at bounding box center [418, 360] width 93 height 68
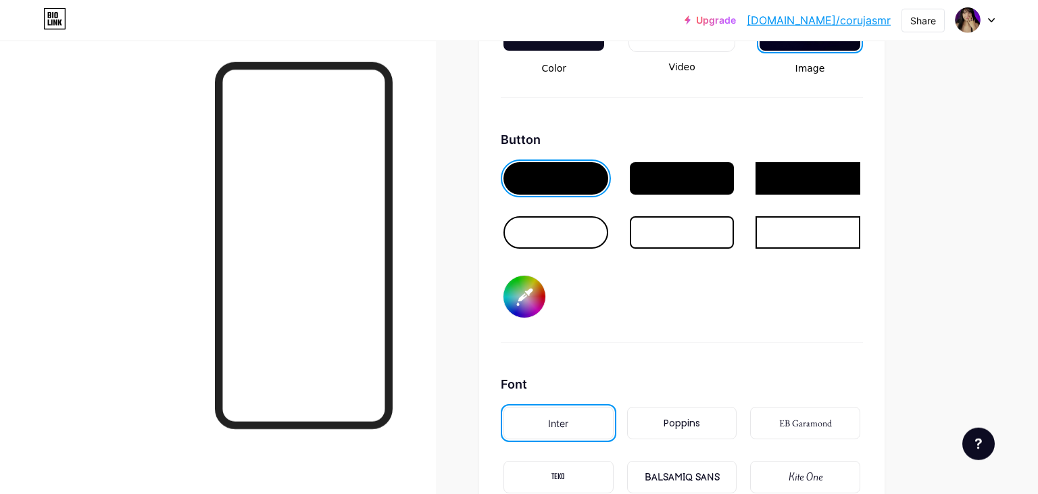
scroll to position [1997, 0]
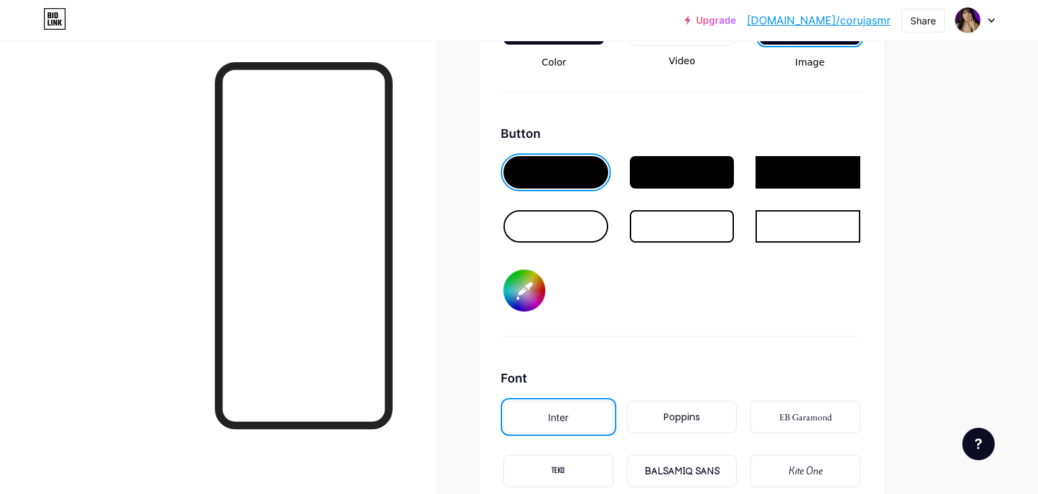
click at [526, 289] on input "#8000ff" at bounding box center [524, 291] width 42 height 42
click at [868, 21] on link "[DOMAIN_NAME]/corujasmr" at bounding box center [819, 20] width 144 height 16
click at [528, 291] on input "#be0ef1" at bounding box center [524, 291] width 42 height 42
click at [534, 286] on input "#970af5" at bounding box center [524, 291] width 42 height 42
click at [522, 310] on div "Button #c50cf3" at bounding box center [682, 230] width 362 height 212
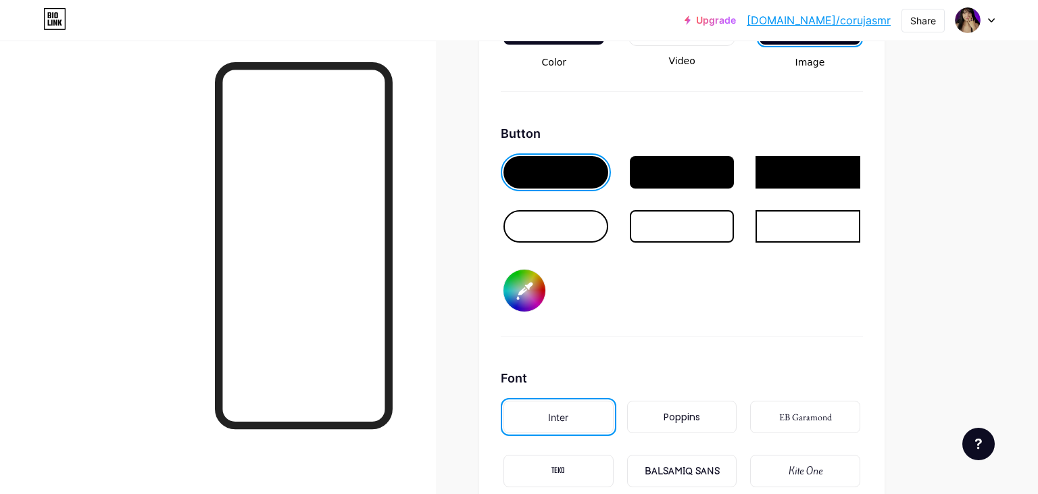
click at [526, 293] on input "#c50cf3" at bounding box center [524, 291] width 42 height 42
type input "#a839f2"
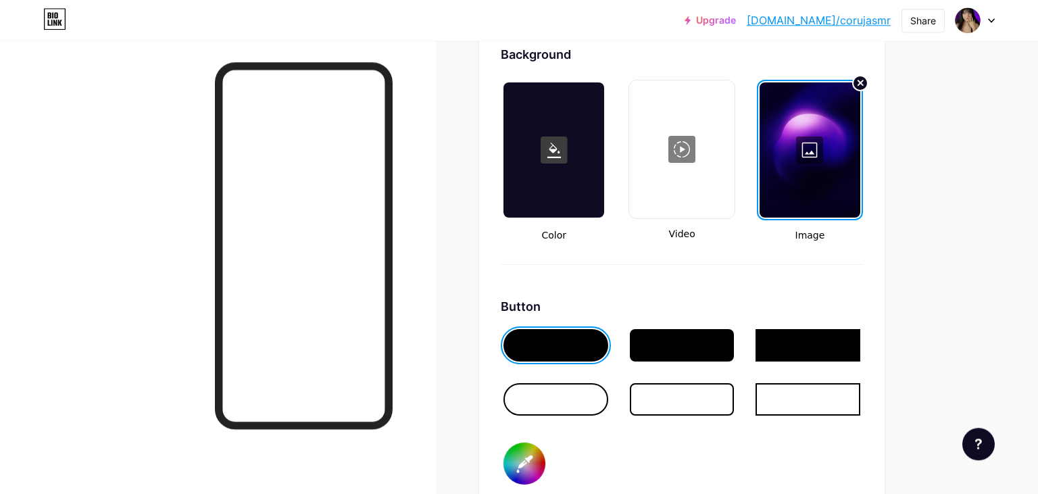
scroll to position [1784, 0]
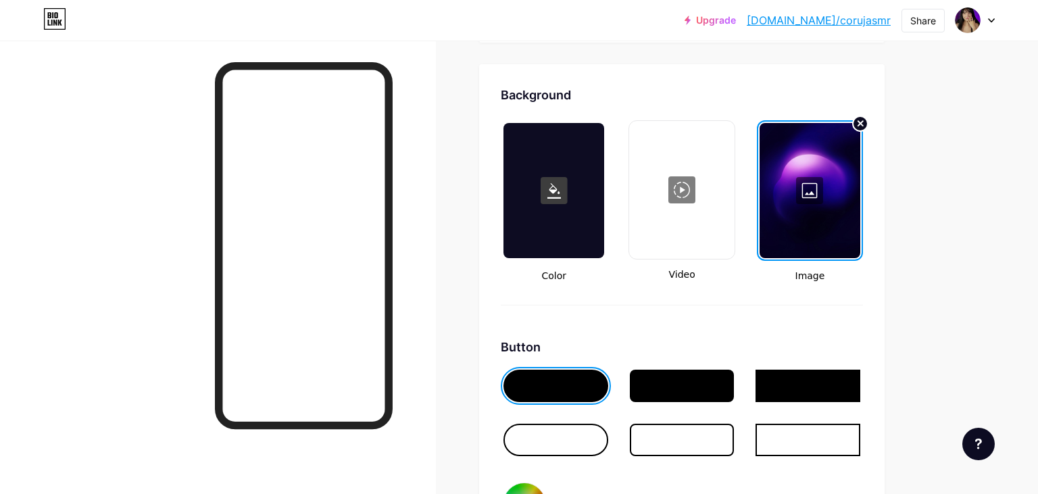
click at [805, 212] on div at bounding box center [809, 190] width 101 height 135
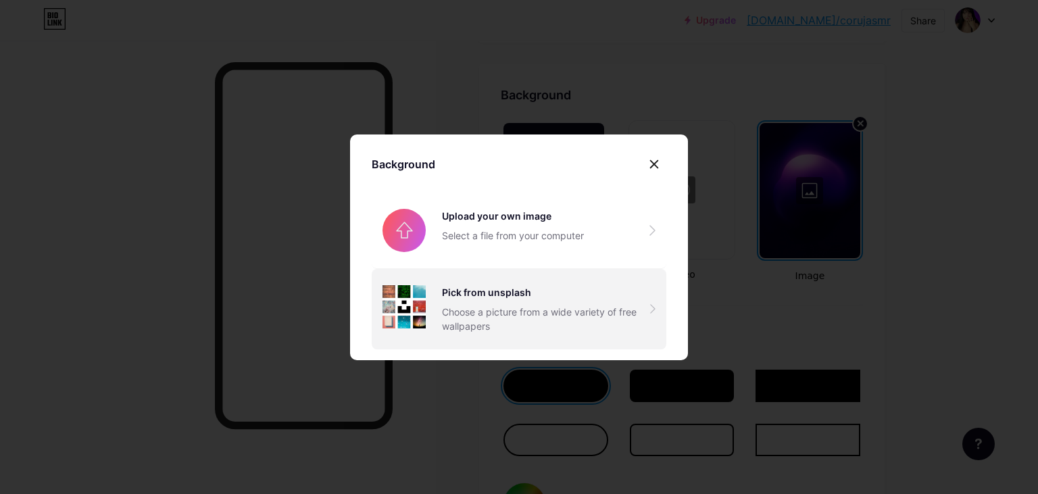
click at [575, 301] on div "Pick from unsplash Choose a picture from a wide variety of free wallpapers" at bounding box center [546, 309] width 208 height 48
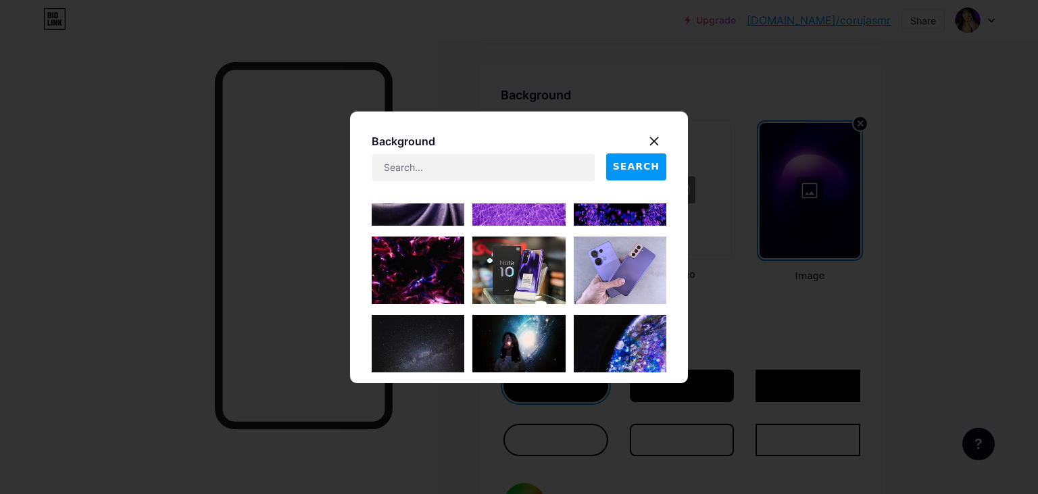
scroll to position [4116, 0]
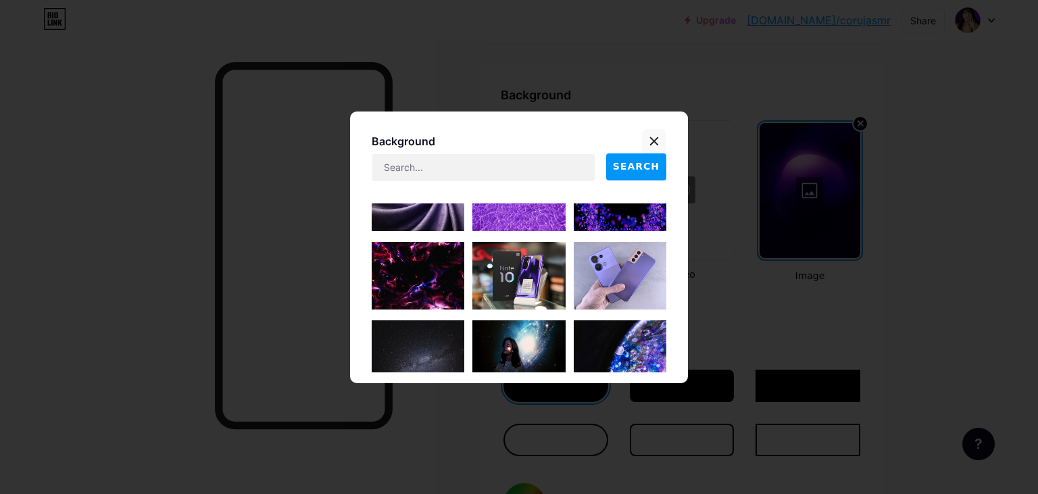
click at [658, 143] on icon at bounding box center [654, 141] width 11 height 11
